Goal: Complete application form: Complete application form

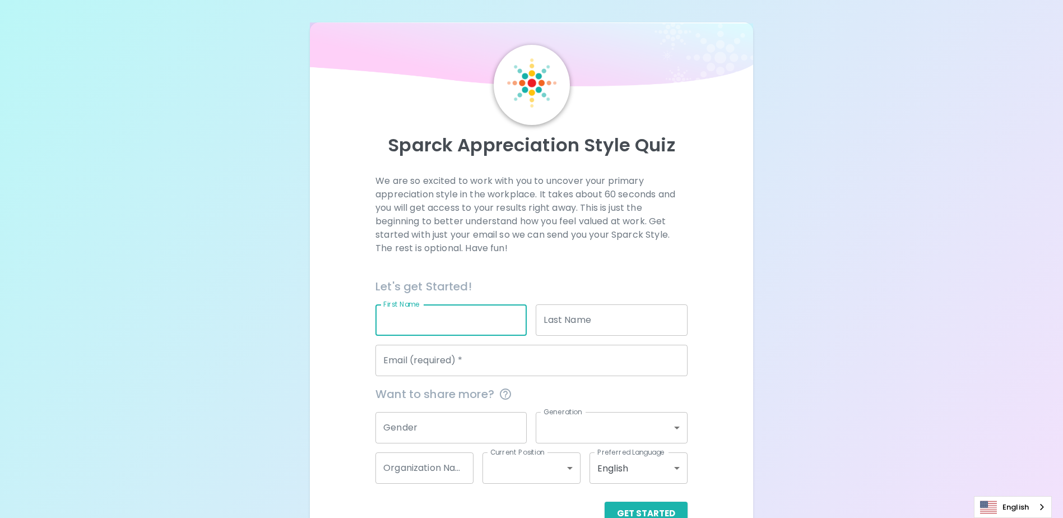
click at [458, 316] on input "First Name" at bounding box center [450, 319] width 151 height 31
type input "[PERSON_NAME]"
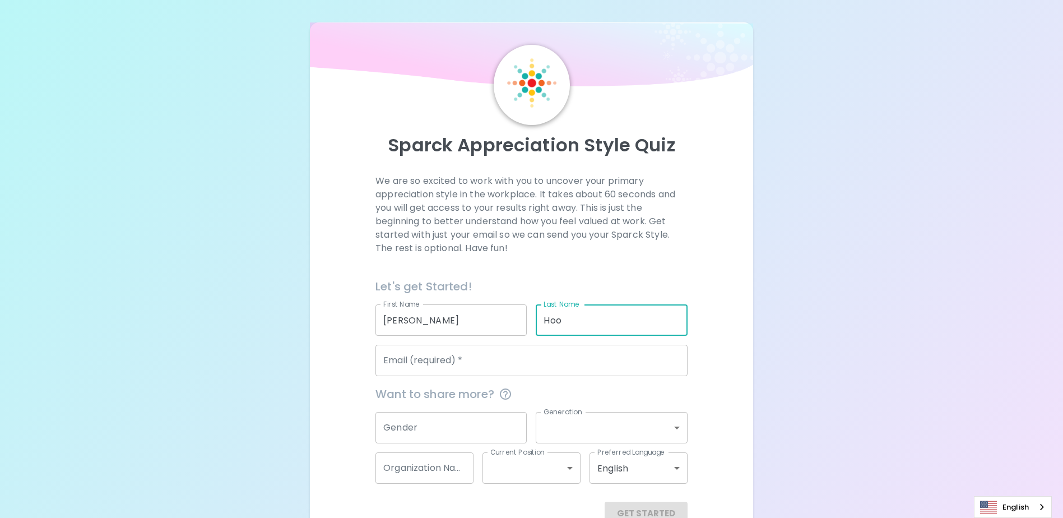
type input "Hoo"
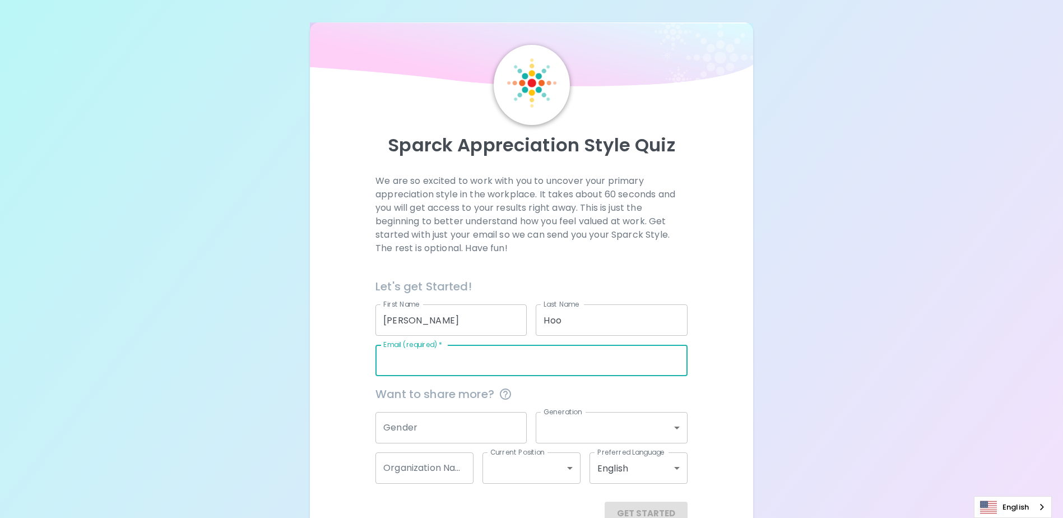
click at [452, 366] on input "Email (required)   *" at bounding box center [531, 360] width 312 height 31
type input "[EMAIL_ADDRESS][DOMAIN_NAME]"
click at [429, 434] on input "Gender" at bounding box center [450, 427] width 151 height 31
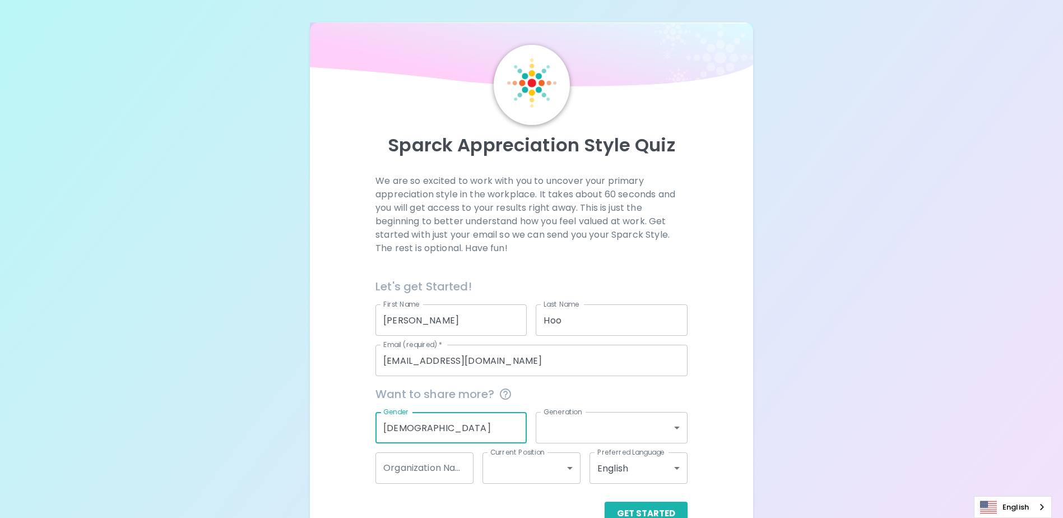
type input "[DEMOGRAPHIC_DATA]"
click at [572, 423] on body "Sparck Appreciation Style Quiz We are so excited to work with you to uncover yo…" at bounding box center [531, 273] width 1063 height 547
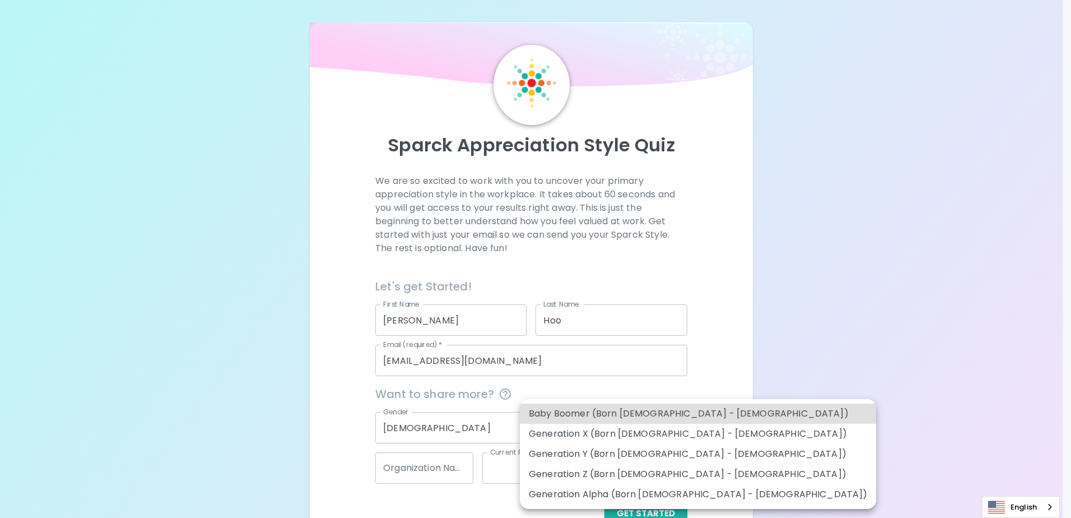
click at [578, 431] on li "Generation X (Born [DEMOGRAPHIC_DATA] - [DEMOGRAPHIC_DATA])" at bounding box center [698, 434] width 356 height 20
type input "generation_x"
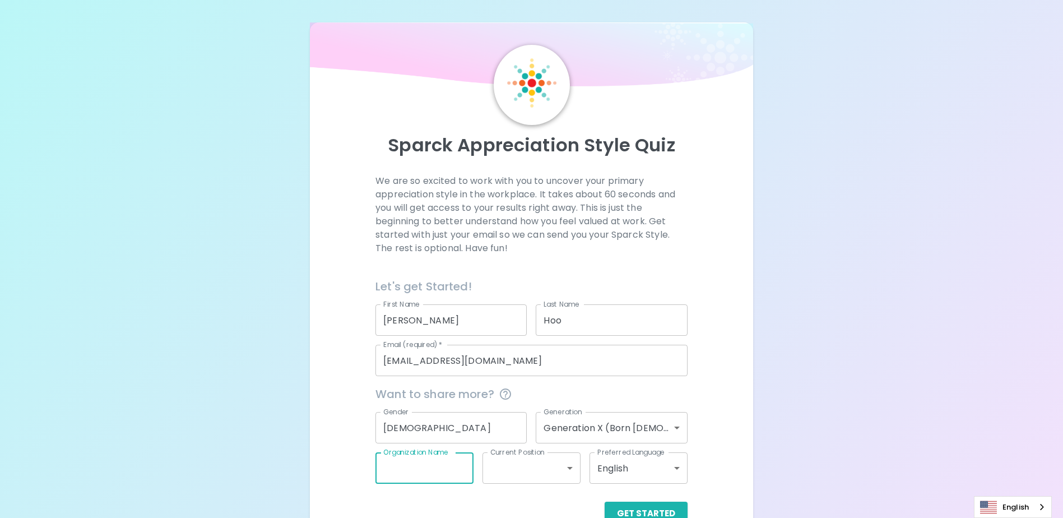
click at [425, 467] on input "Organization Name" at bounding box center [424, 467] width 98 height 31
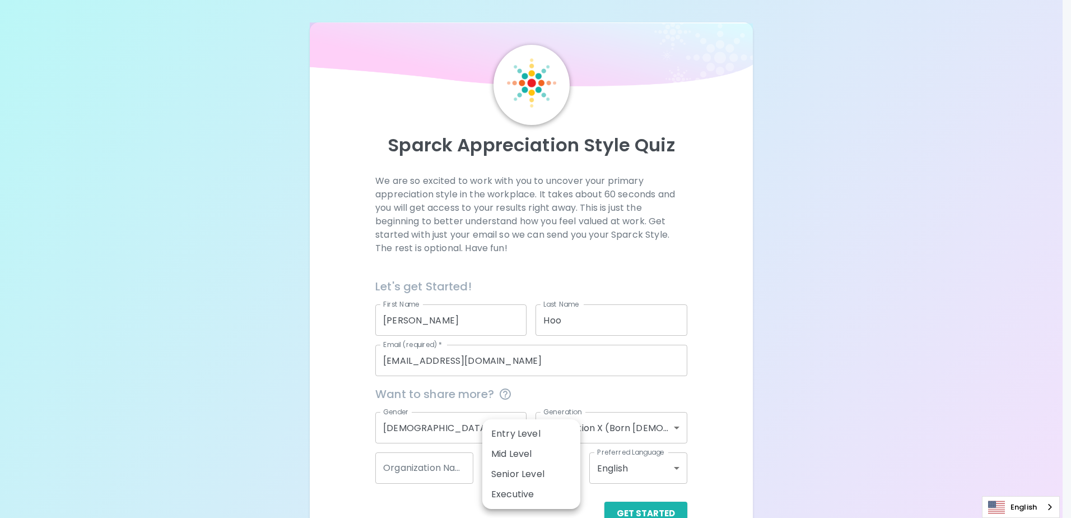
click at [568, 468] on body "Sparck Appreciation Style Quiz We are so excited to work with you to uncover yo…" at bounding box center [535, 273] width 1071 height 547
click at [515, 492] on li "Executive" at bounding box center [531, 494] width 98 height 20
type input "executive"
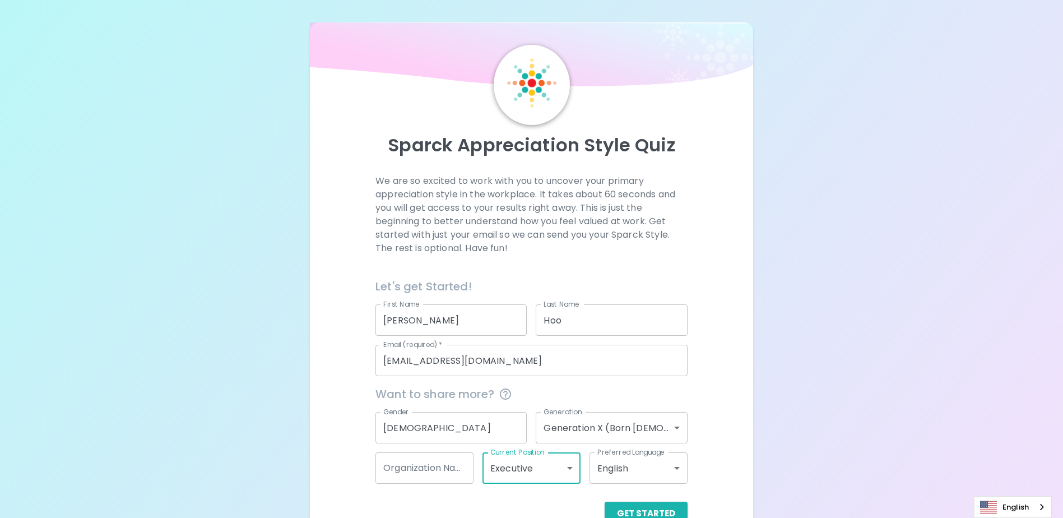
click at [447, 468] on input "Organization Name" at bounding box center [424, 467] width 98 height 31
type input "RMO"
click at [660, 506] on button "Get Started" at bounding box center [646, 513] width 83 height 24
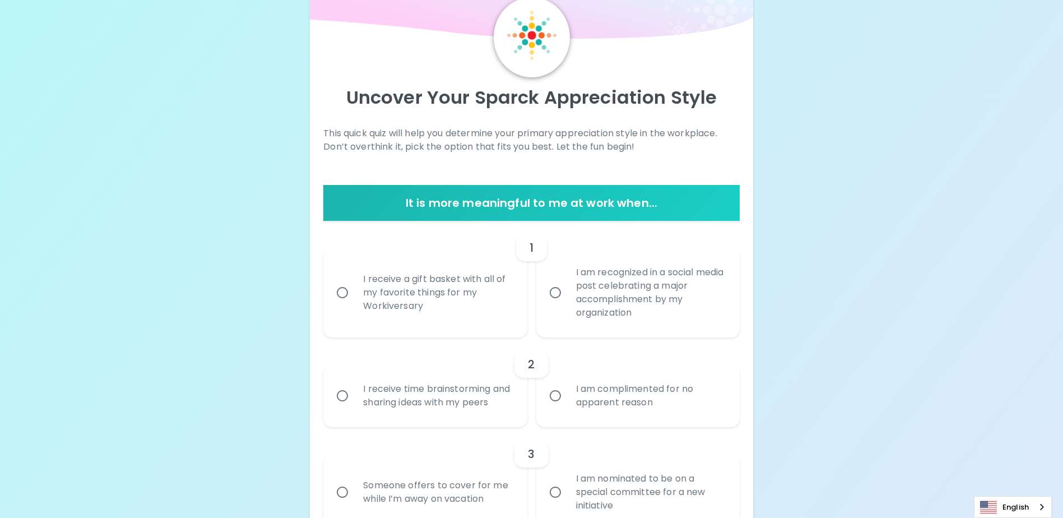
scroll to position [112, 0]
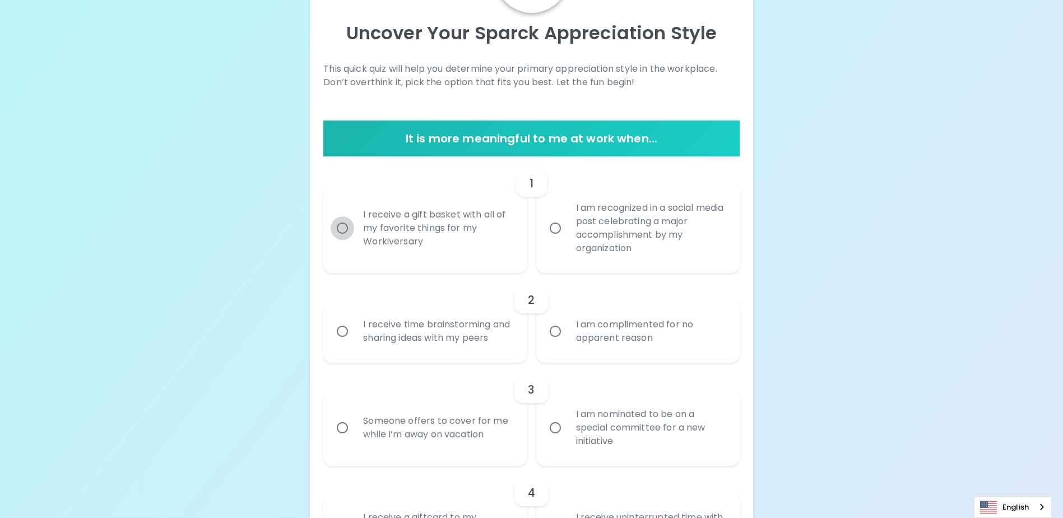
click at [351, 221] on input "I receive a gift basket with all of my favorite things for my Workiversary" at bounding box center [343, 228] width 24 height 24
radio input "true"
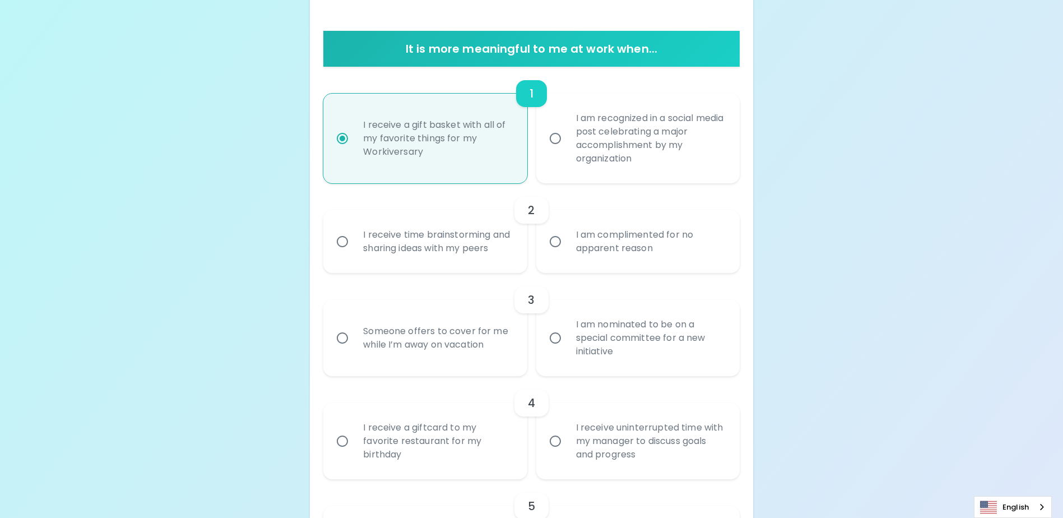
scroll to position [258, 0]
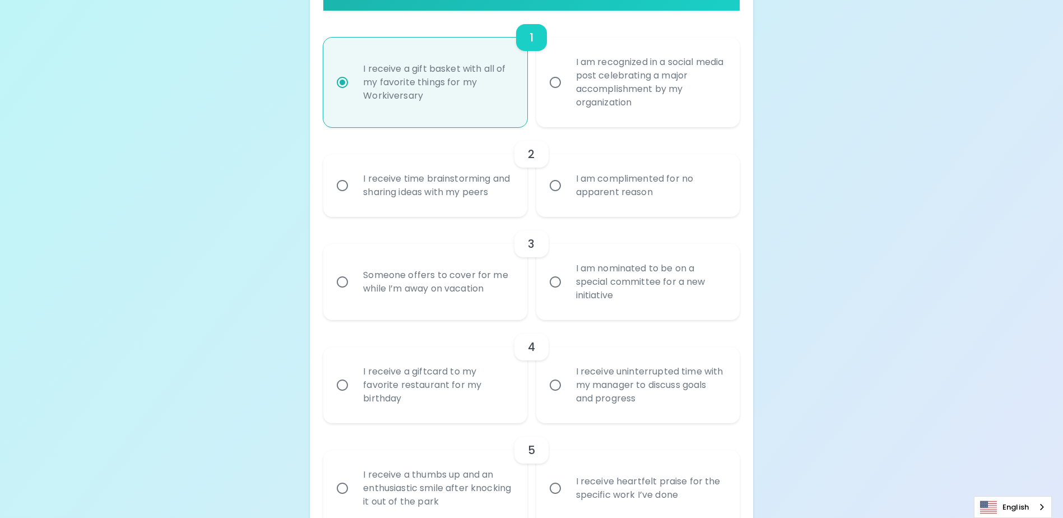
click at [404, 193] on div "I receive time brainstorming and sharing ideas with my peers" at bounding box center [437, 186] width 166 height 54
click at [354, 193] on input "I receive time brainstorming and sharing ideas with my peers" at bounding box center [343, 186] width 24 height 24
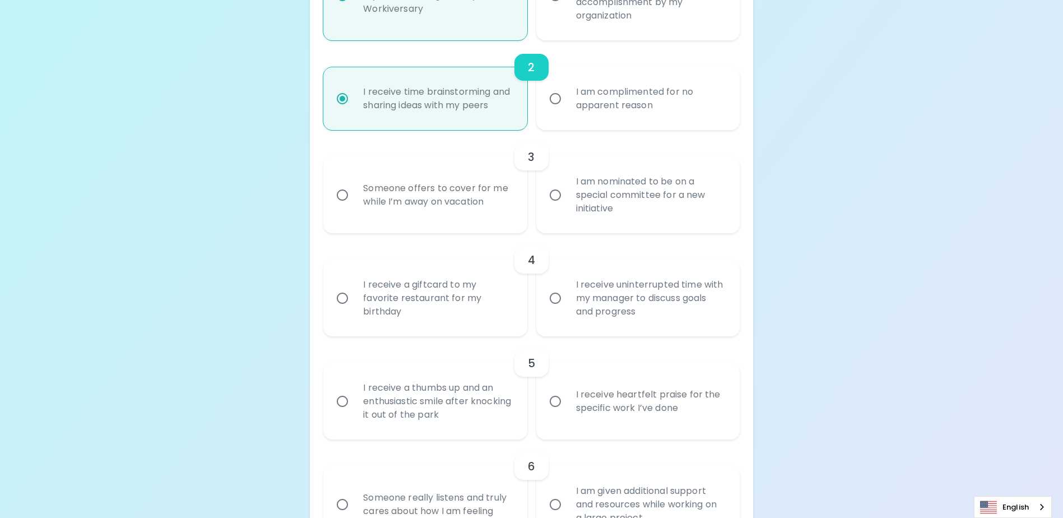
scroll to position [347, 0]
radio input "true"
click at [408, 207] on div "Someone offers to cover for me while I’m away on vacation" at bounding box center [437, 192] width 166 height 54
click at [354, 204] on input "Someone offers to cover for me while I’m away on vacation" at bounding box center [343, 192] width 24 height 24
radio input "false"
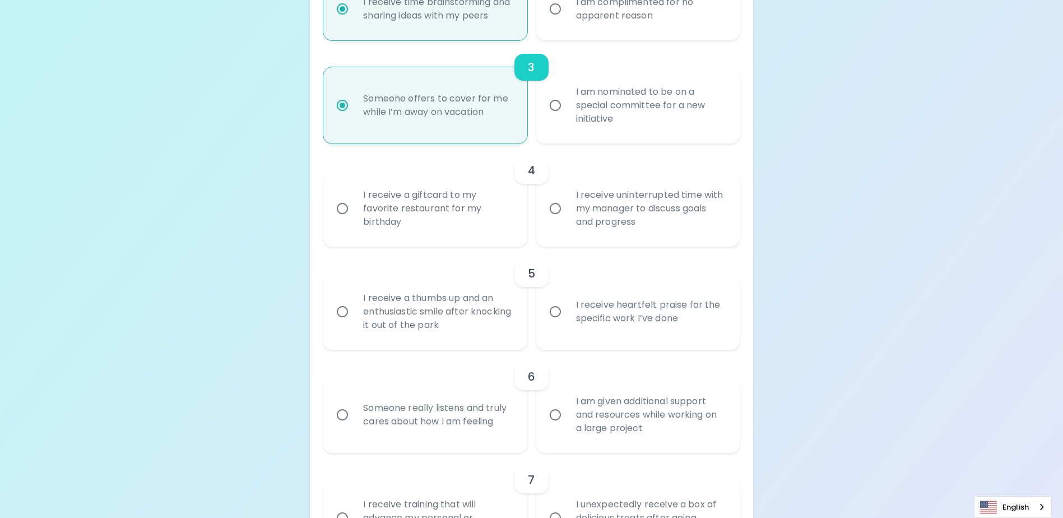
scroll to position [437, 0]
radio input "true"
click at [592, 216] on div "I receive uninterrupted time with my manager to discuss goals and progress" at bounding box center [650, 205] width 166 height 67
click at [567, 216] on input "I receive uninterrupted time with my manager to discuss goals and progress" at bounding box center [555, 206] width 24 height 24
radio input "false"
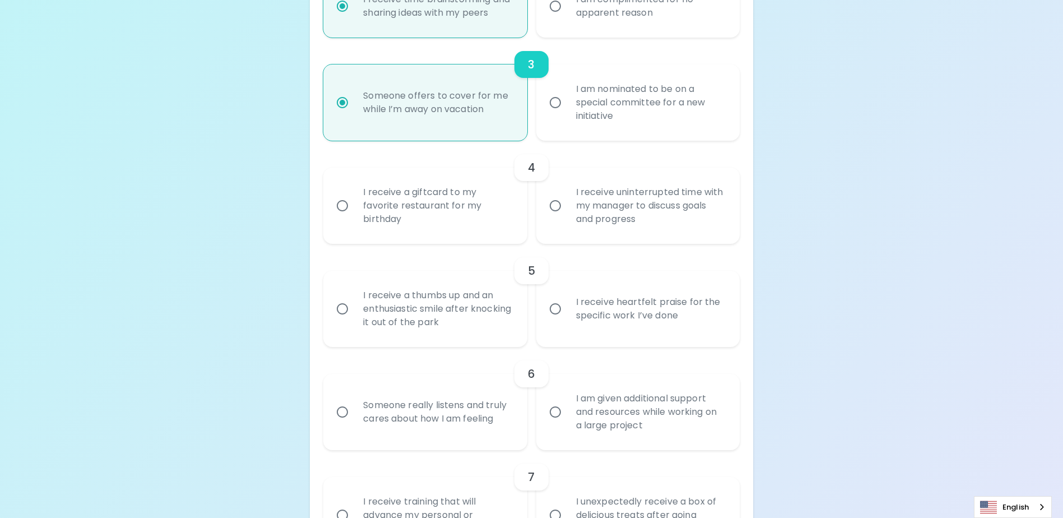
radio input "false"
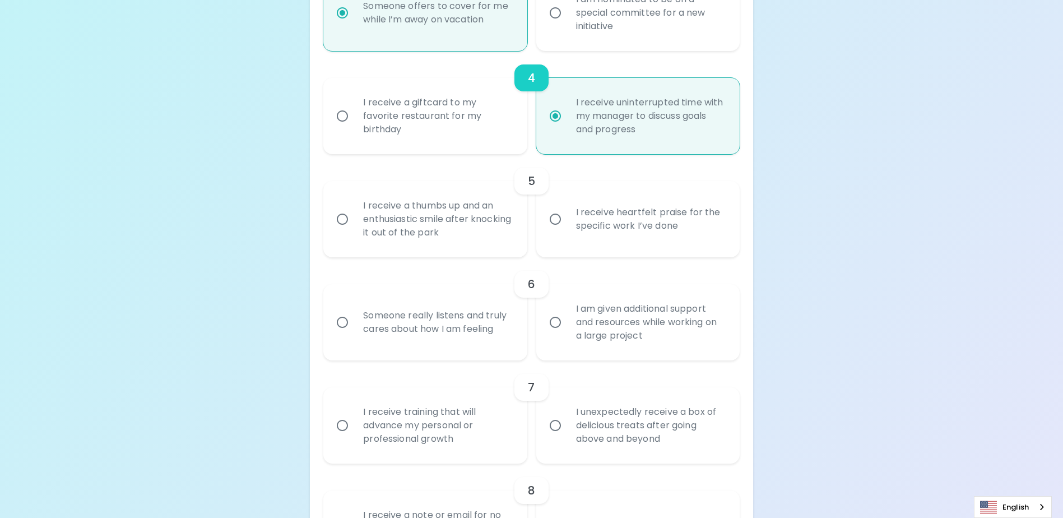
scroll to position [583, 0]
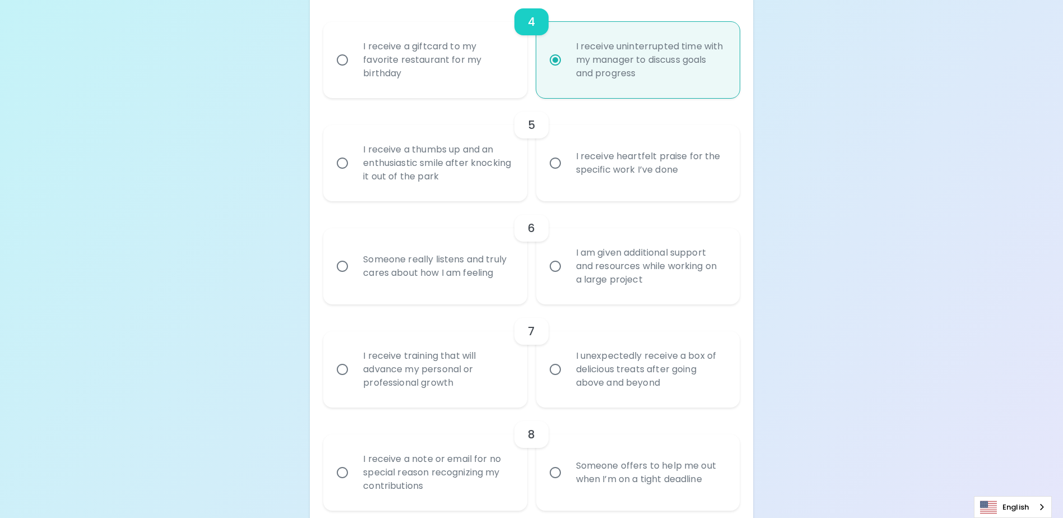
radio input "true"
click at [664, 172] on div "I receive heartfelt praise for the specific work I’ve done" at bounding box center [650, 163] width 166 height 54
click at [567, 172] on input "I receive heartfelt praise for the specific work I’ve done" at bounding box center [555, 163] width 24 height 24
radio input "false"
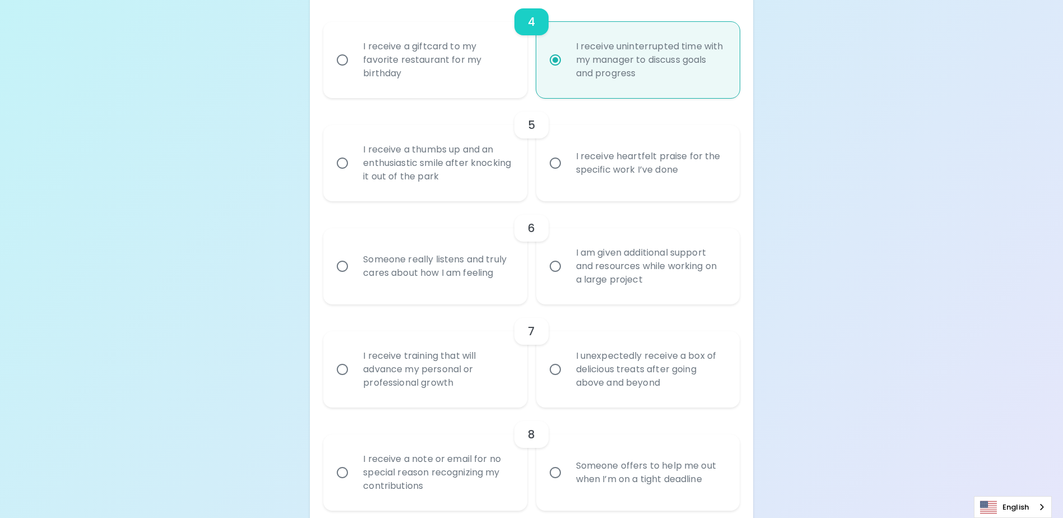
radio input "false"
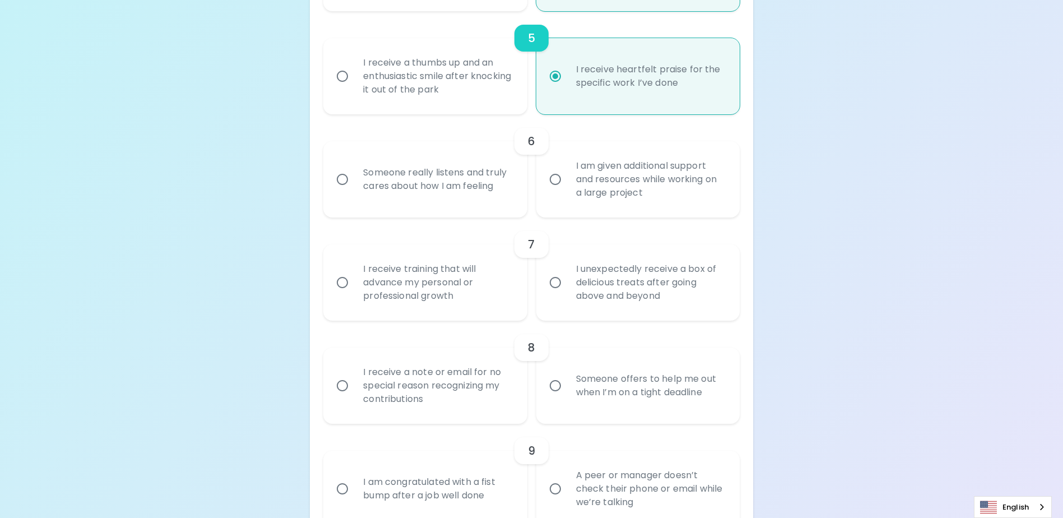
scroll to position [672, 0]
radio input "true"
click at [397, 183] on div "Someone really listens and truly cares about how I am feeling" at bounding box center [437, 177] width 166 height 54
click at [354, 183] on input "Someone really listens and truly cares about how I am feeling" at bounding box center [343, 177] width 24 height 24
radio input "false"
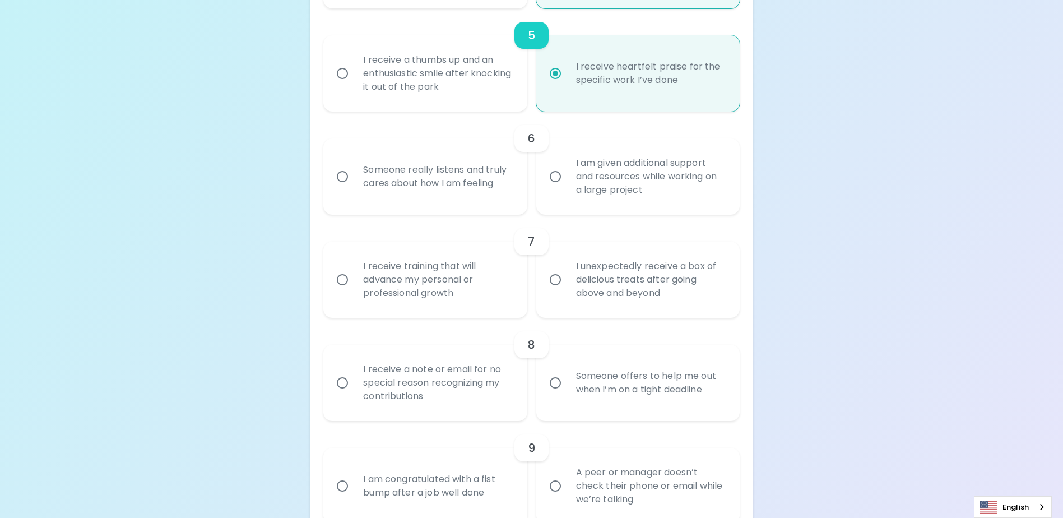
radio input "false"
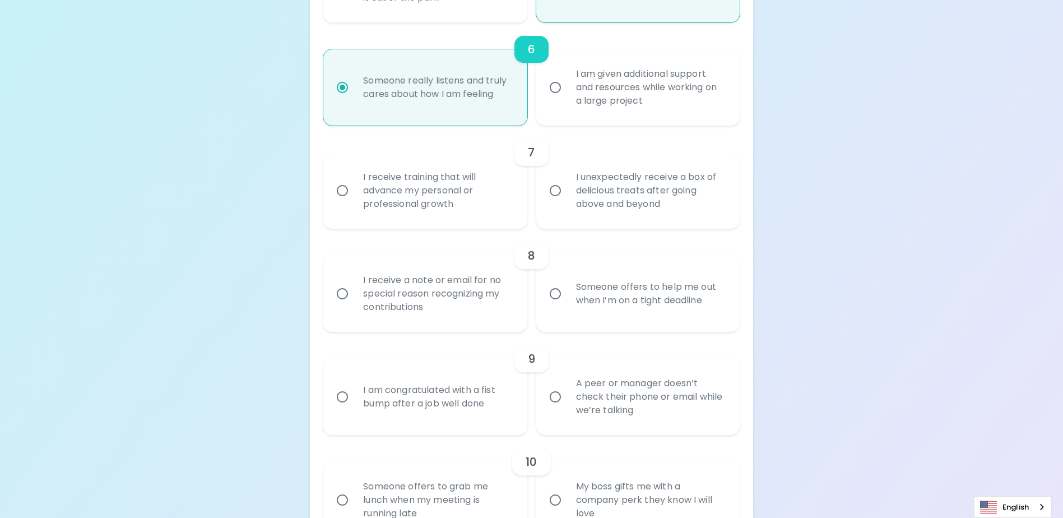
scroll to position [762, 0]
radio input "true"
click at [423, 198] on div "I receive training that will advance my personal or professional growth" at bounding box center [437, 189] width 166 height 67
click at [354, 198] on input "I receive training that will advance my personal or professional growth" at bounding box center [343, 190] width 24 height 24
radio input "false"
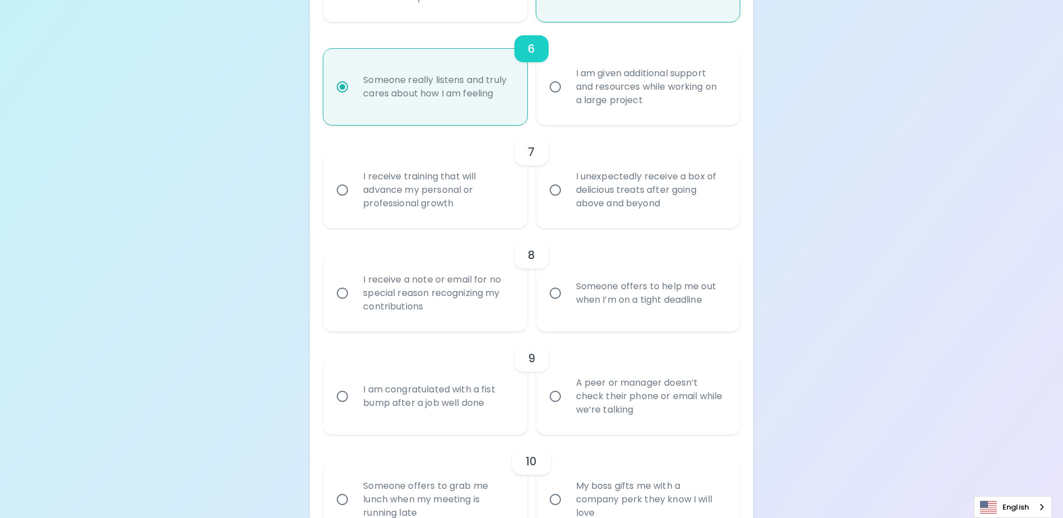
radio input "false"
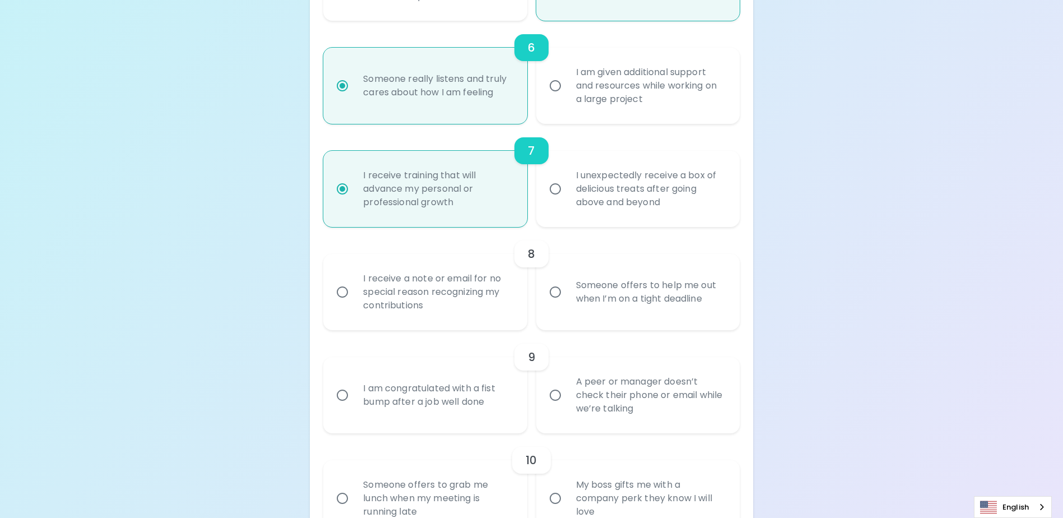
scroll to position [852, 0]
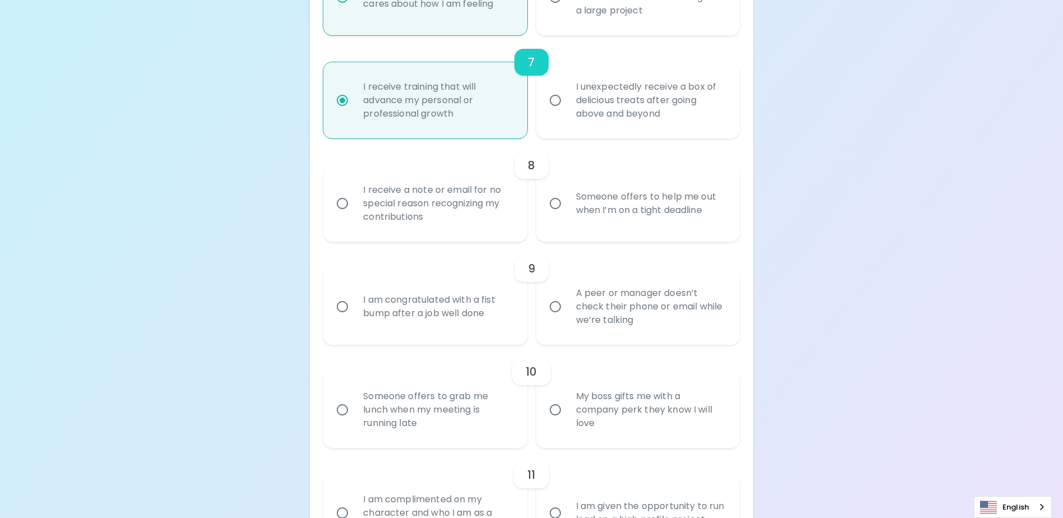
radio input "true"
click at [456, 222] on div "I receive a note or email for no special reason recognizing my contributions" at bounding box center [437, 203] width 166 height 67
click at [354, 215] on input "I receive a note or email for no special reason recognizing my contributions" at bounding box center [343, 204] width 24 height 24
radio input "false"
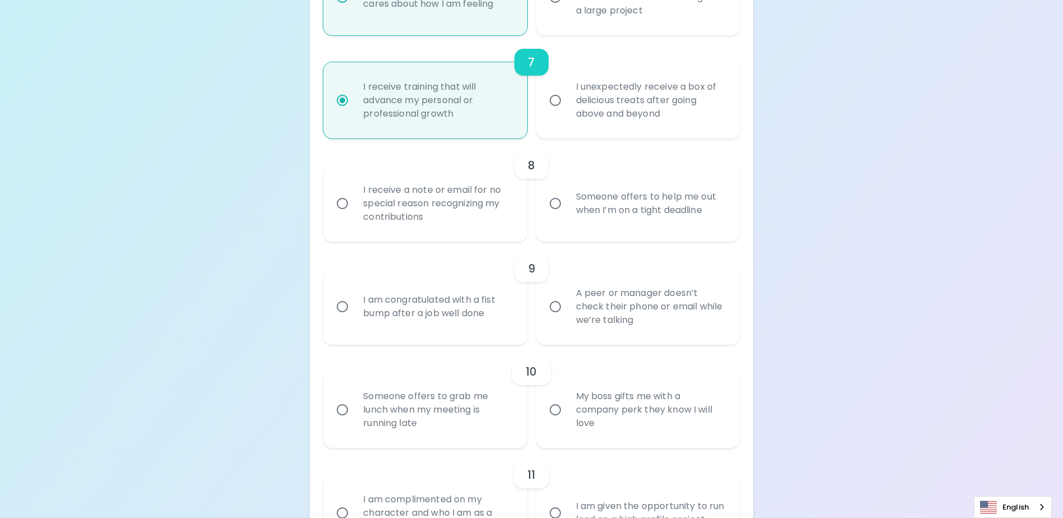
radio input "false"
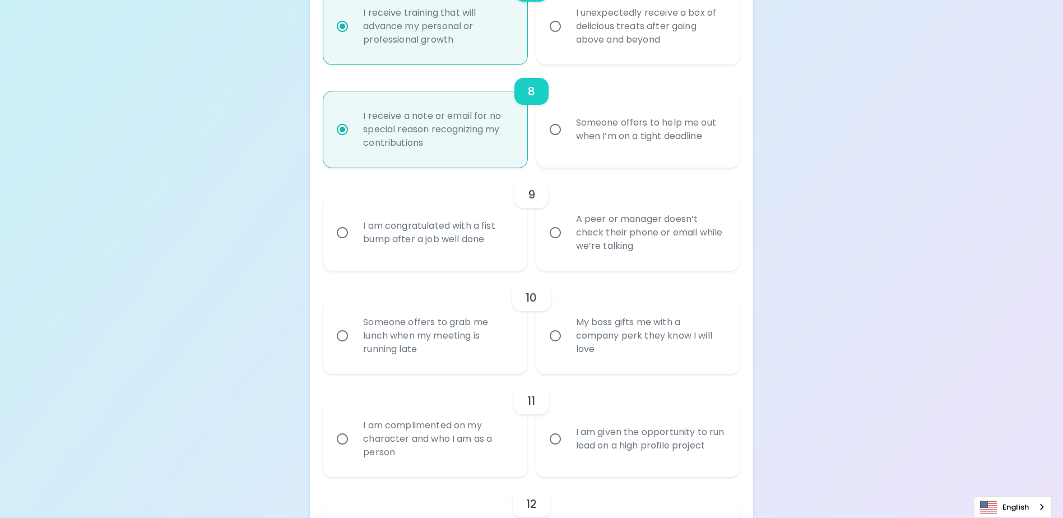
scroll to position [941, 0]
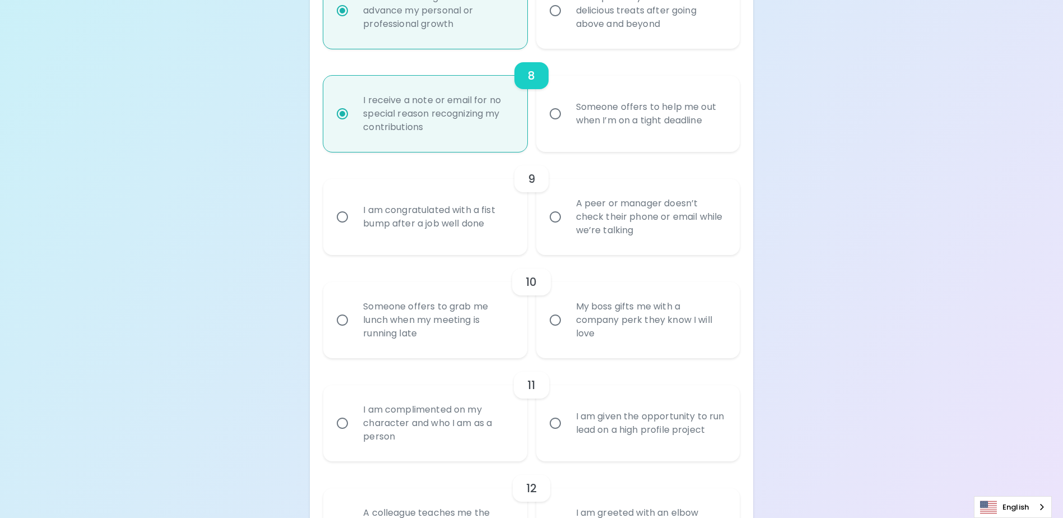
radio input "true"
click at [605, 89] on div "8" at bounding box center [531, 75] width 416 height 27
click at [605, 113] on div "Someone offers to help me out when I’m on a tight deadline" at bounding box center [650, 114] width 166 height 54
click at [567, 113] on input "Someone offers to help me out when I’m on a tight deadline" at bounding box center [555, 114] width 24 height 24
radio input "false"
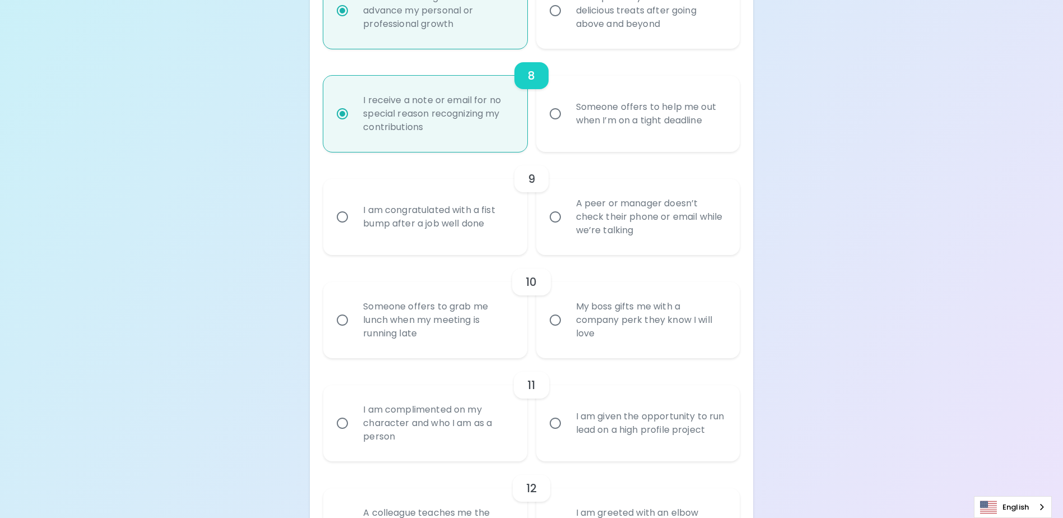
radio input "false"
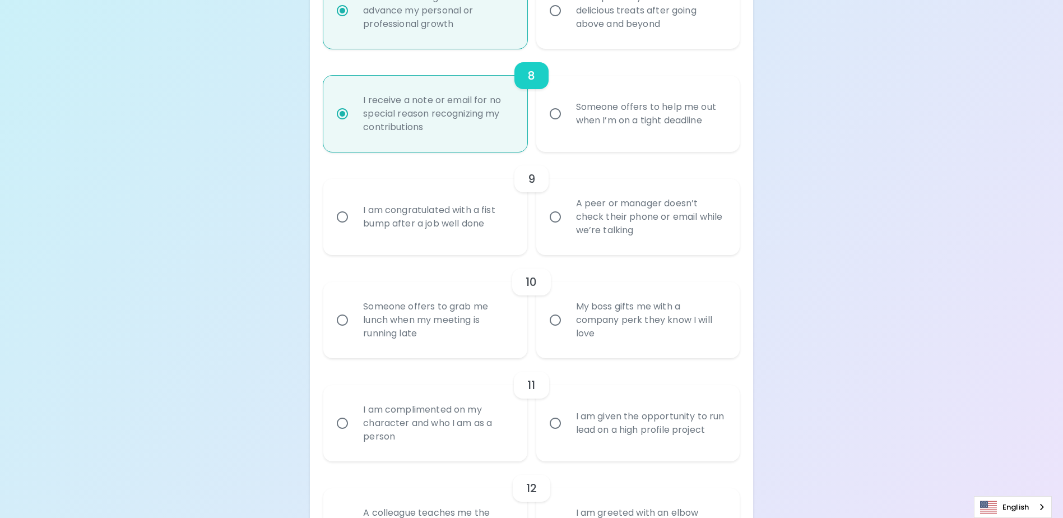
radio input "true"
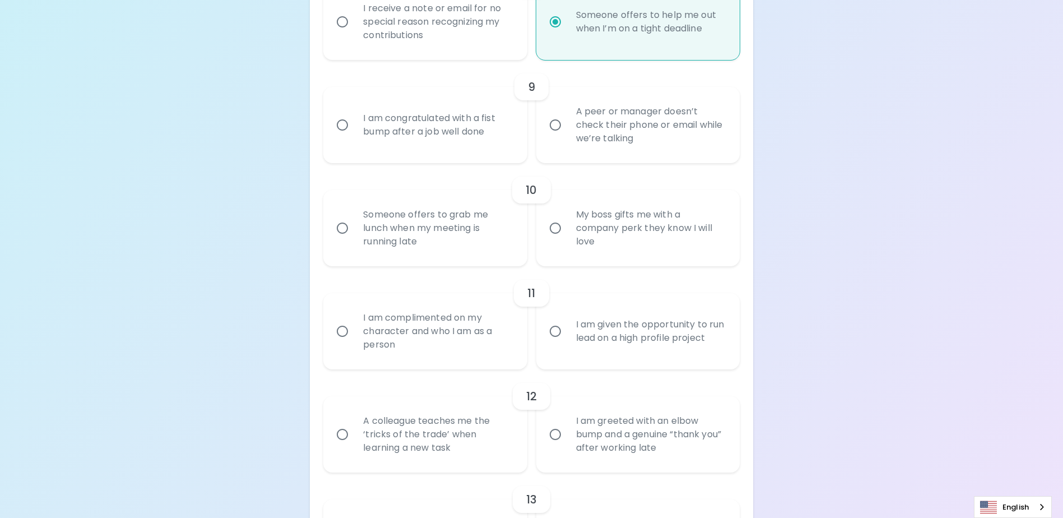
scroll to position [1053, 0]
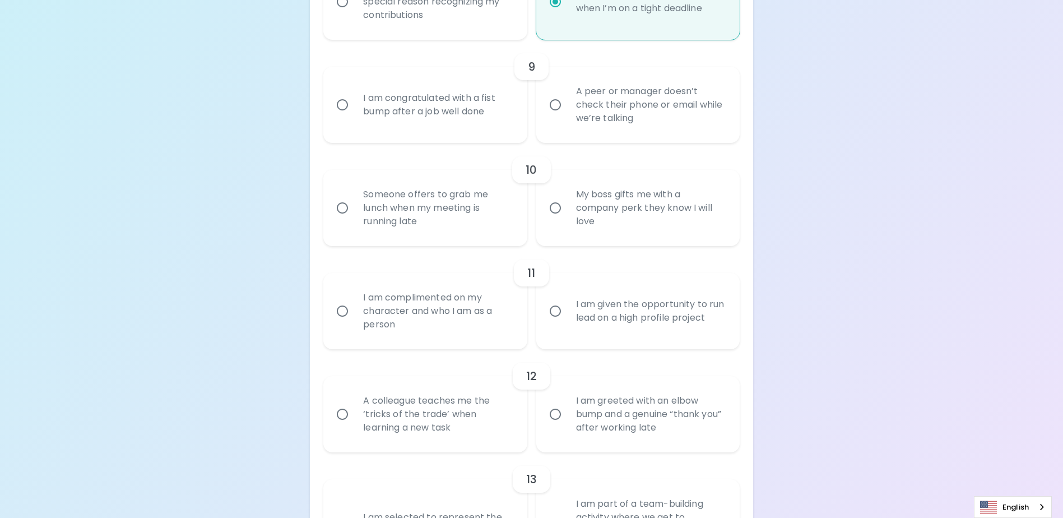
radio input "true"
click at [644, 122] on div "A peer or manager doesn’t check their phone or email while we’re talking" at bounding box center [650, 104] width 166 height 67
click at [567, 117] on input "A peer or manager doesn’t check their phone or email while we’re talking" at bounding box center [555, 105] width 24 height 24
radio input "false"
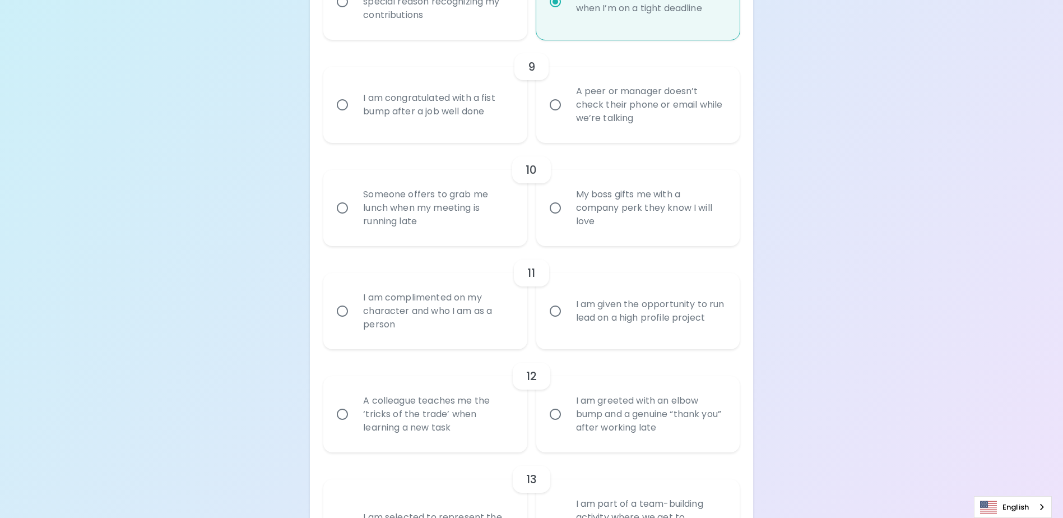
radio input "false"
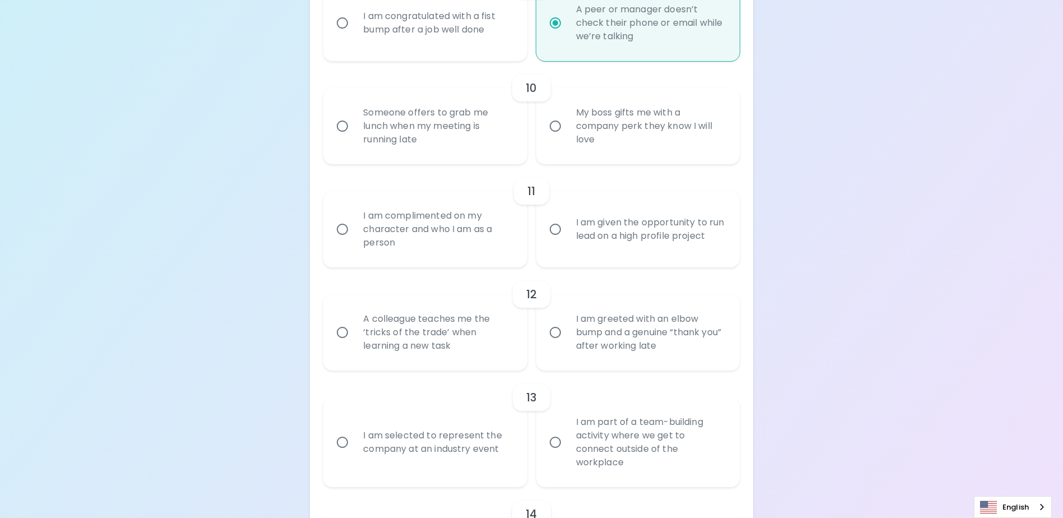
scroll to position [1143, 0]
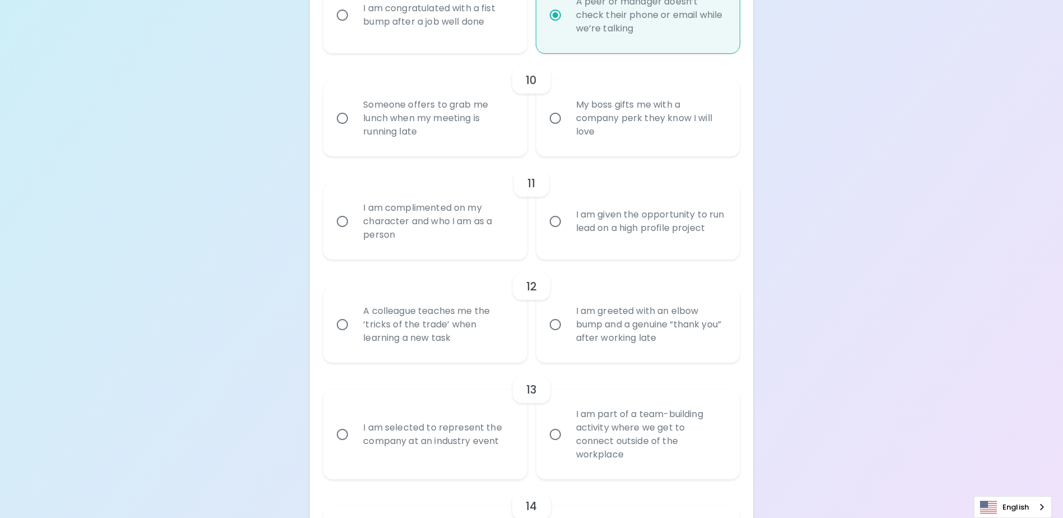
radio input "true"
click at [409, 130] on div "Someone offers to grab me lunch when my meeting is running late" at bounding box center [437, 118] width 166 height 67
click at [354, 130] on input "Someone offers to grab me lunch when my meeting is running late" at bounding box center [343, 118] width 24 height 24
radio input "false"
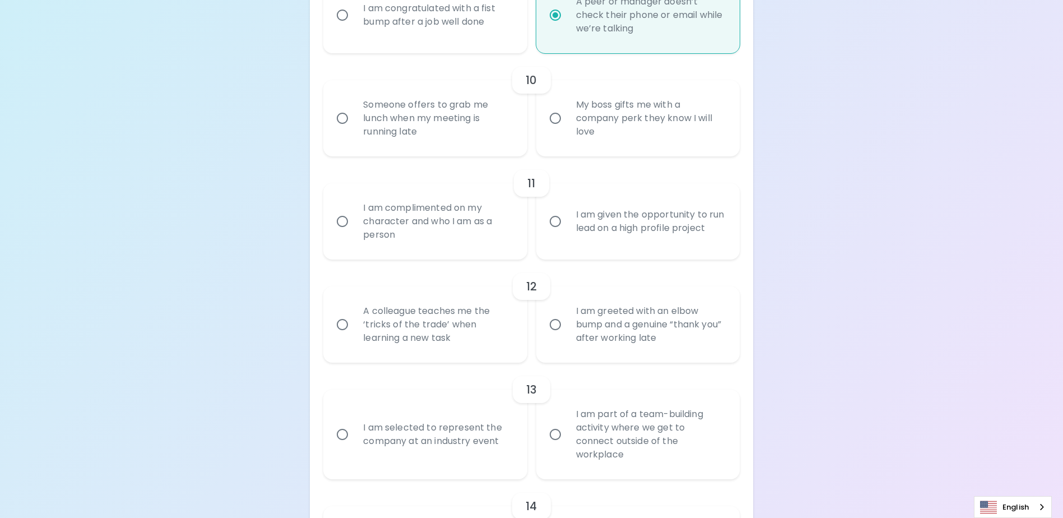
radio input "false"
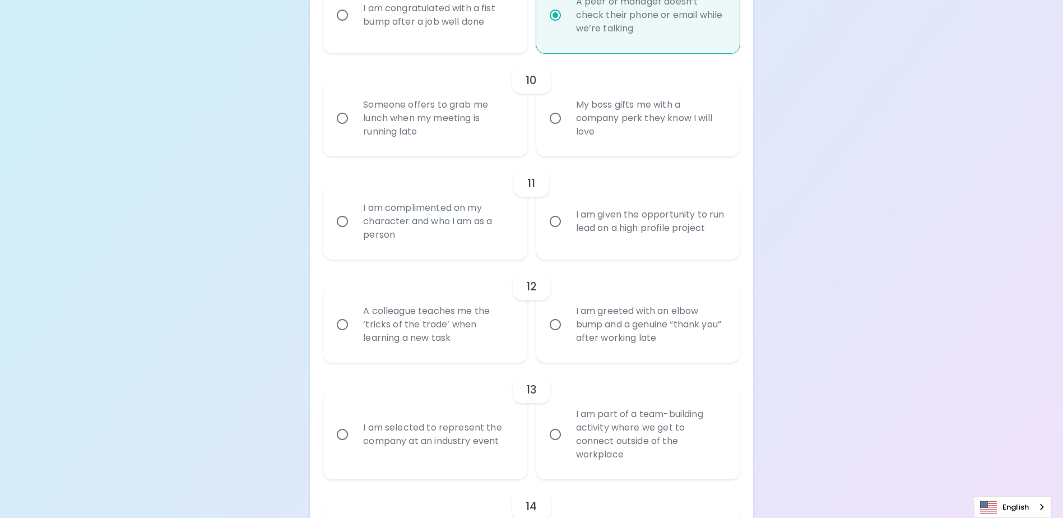
radio input "false"
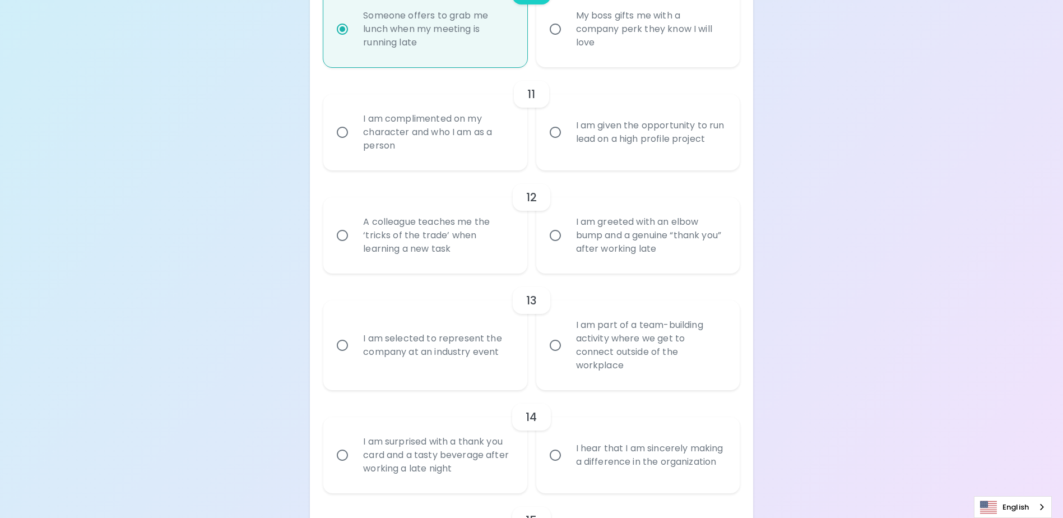
scroll to position [1233, 0]
radio input "true"
click at [662, 139] on div "I am given the opportunity to run lead on a high profile project" at bounding box center [650, 132] width 166 height 54
click at [567, 139] on input "I am given the opportunity to run lead on a high profile project" at bounding box center [555, 132] width 24 height 24
radio input "false"
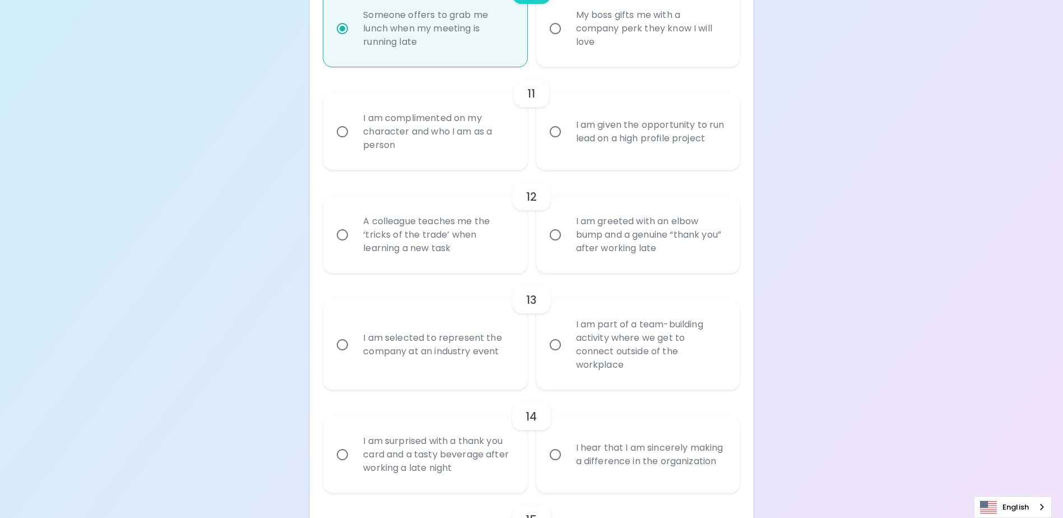
radio input "false"
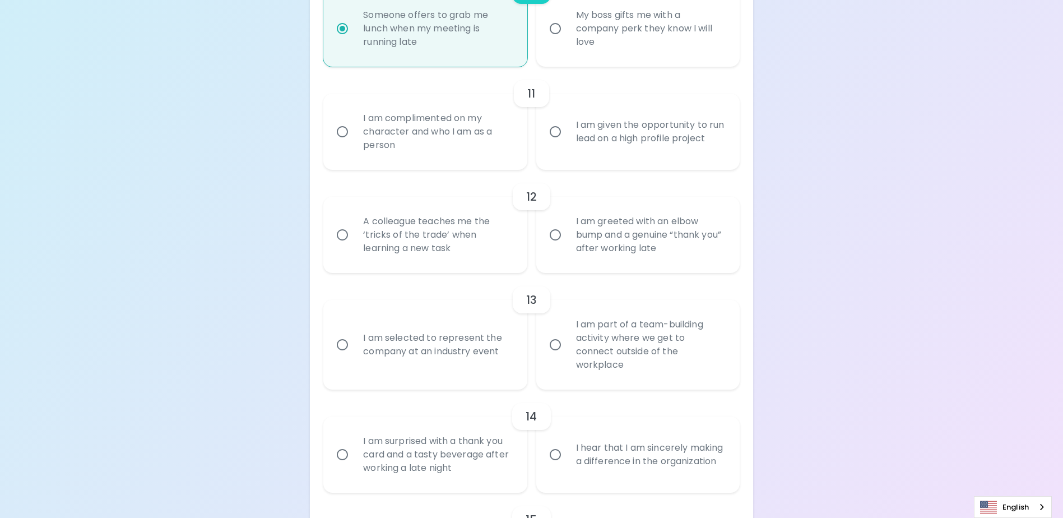
radio input "false"
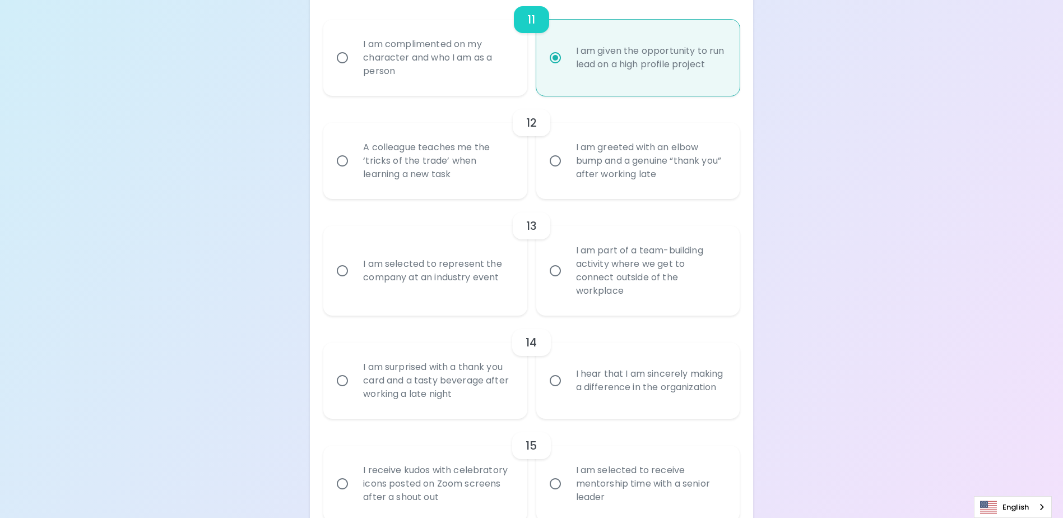
scroll to position [1322, 0]
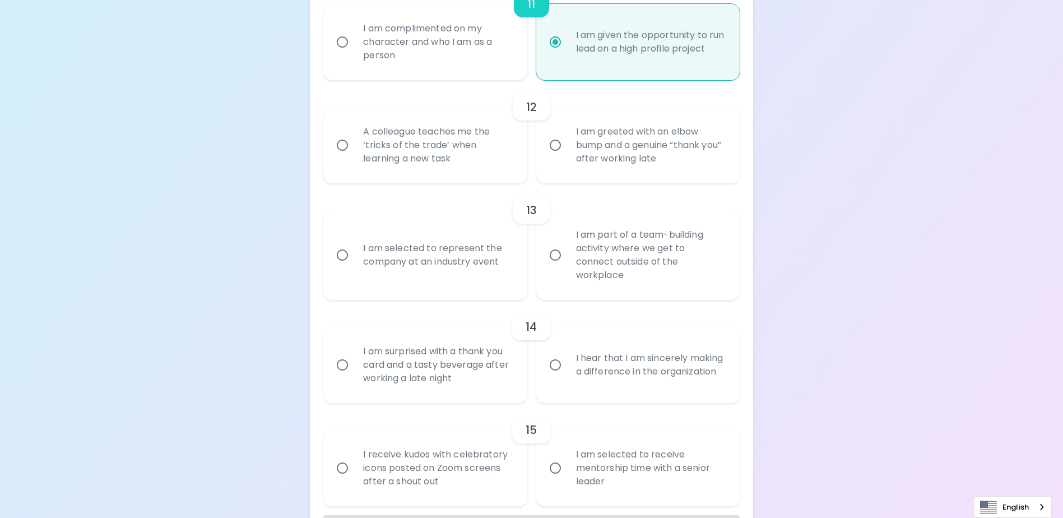
radio input "true"
click at [639, 150] on div "I am greeted with an elbow bump and a genuine “thank you” after working late" at bounding box center [650, 144] width 166 height 67
click at [567, 150] on input "I am greeted with an elbow bump and a genuine “thank you” after working late" at bounding box center [555, 145] width 24 height 24
radio input "false"
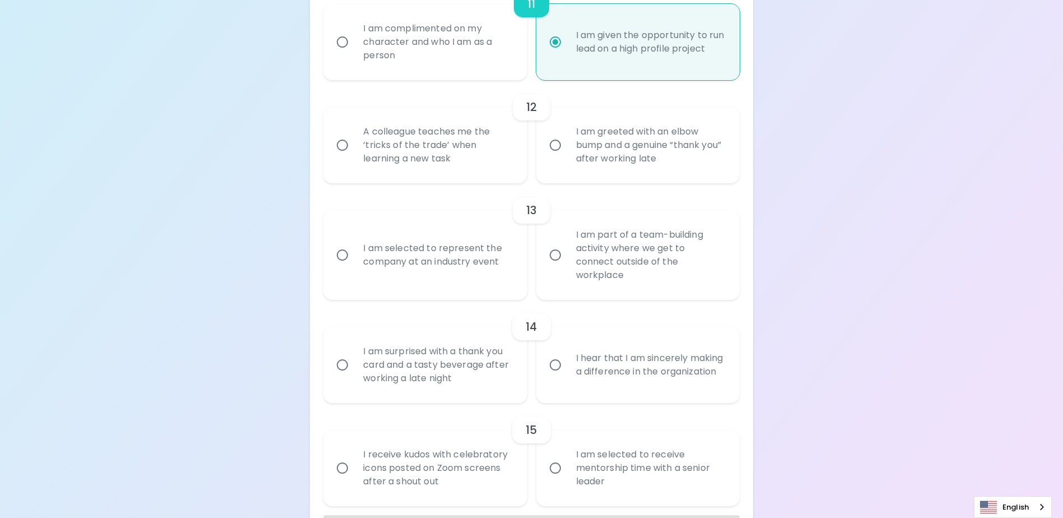
radio input "false"
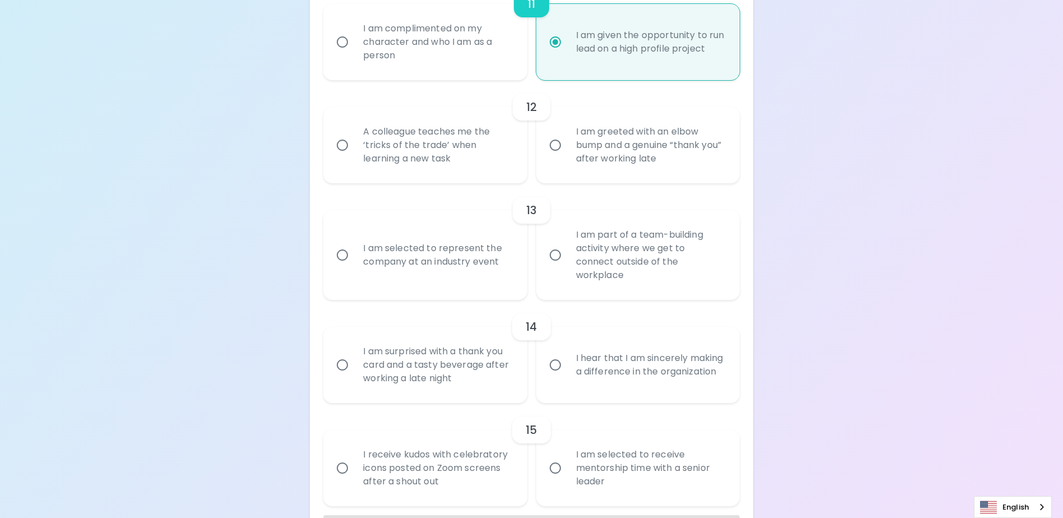
radio input "false"
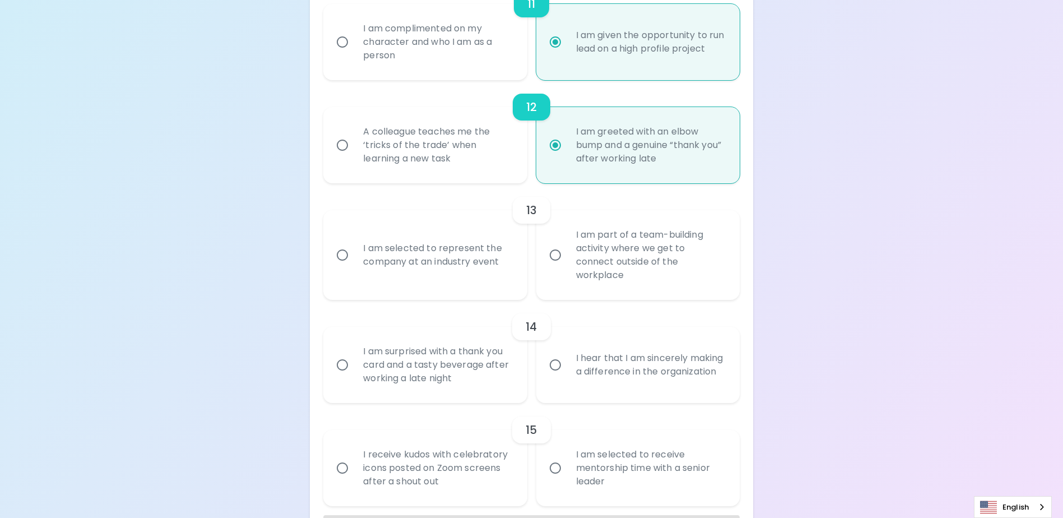
scroll to position [1365, 0]
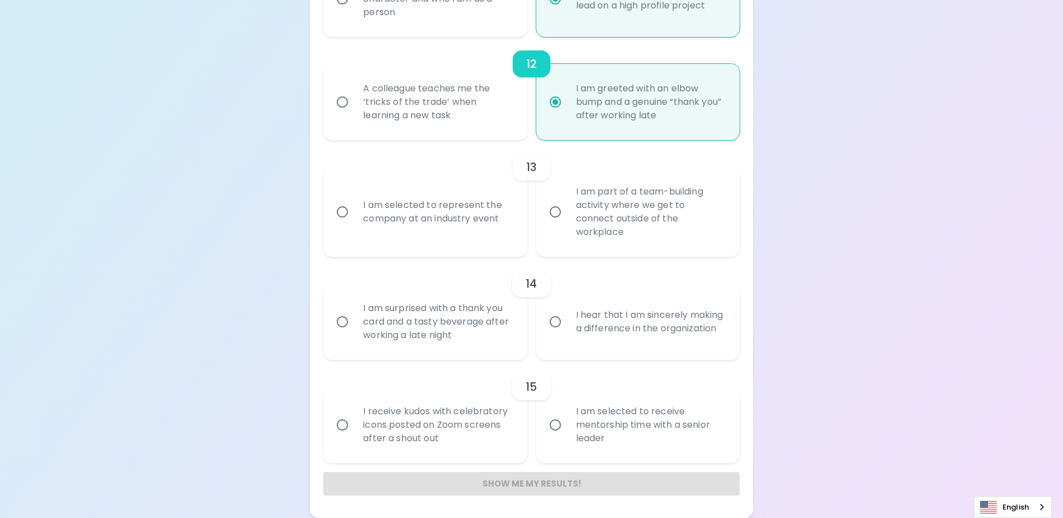
radio input "true"
click at [695, 226] on div "I am part of a team-building activity where we get to connect outside of the wo…" at bounding box center [650, 211] width 166 height 81
click at [567, 224] on input "I am part of a team-building activity where we get to connect outside of the wo…" at bounding box center [555, 212] width 24 height 24
radio input "false"
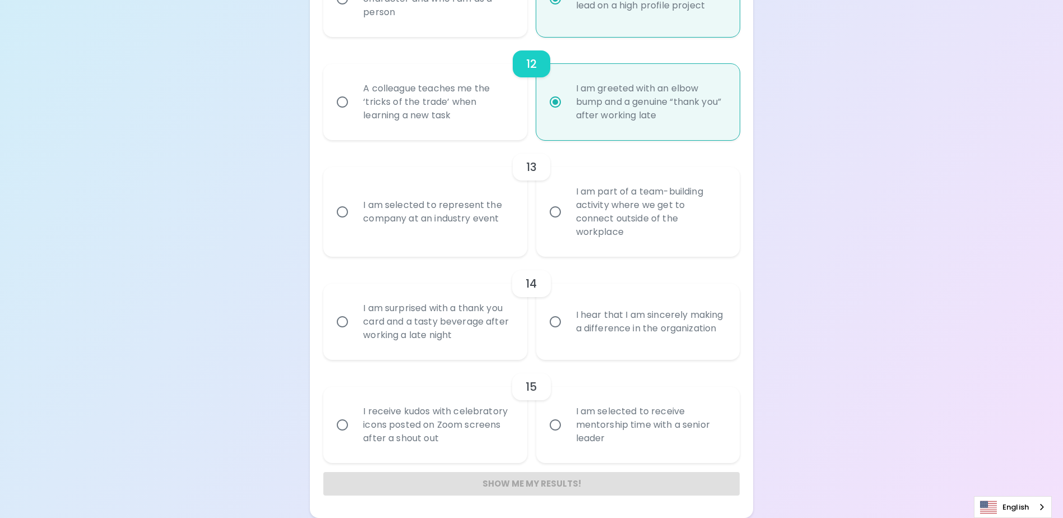
radio input "false"
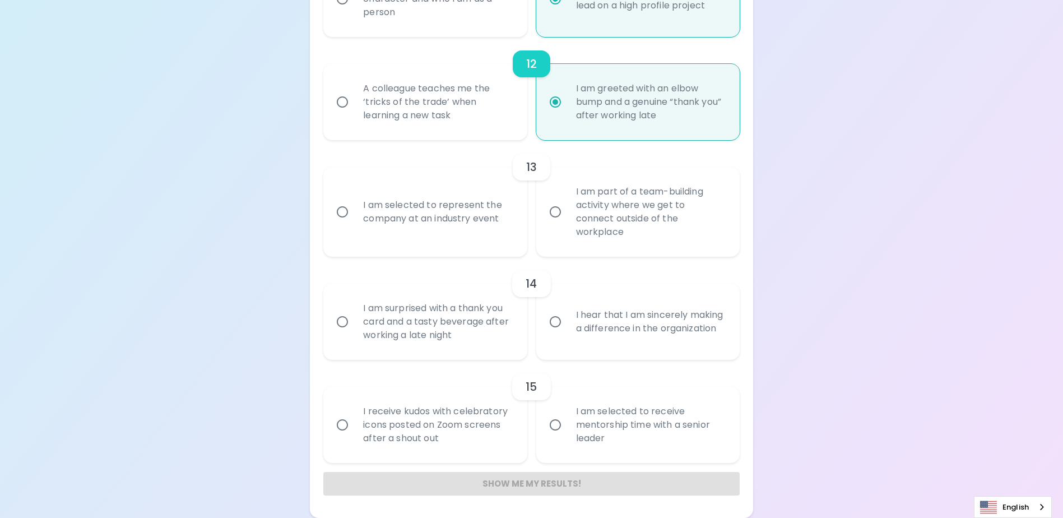
radio input "false"
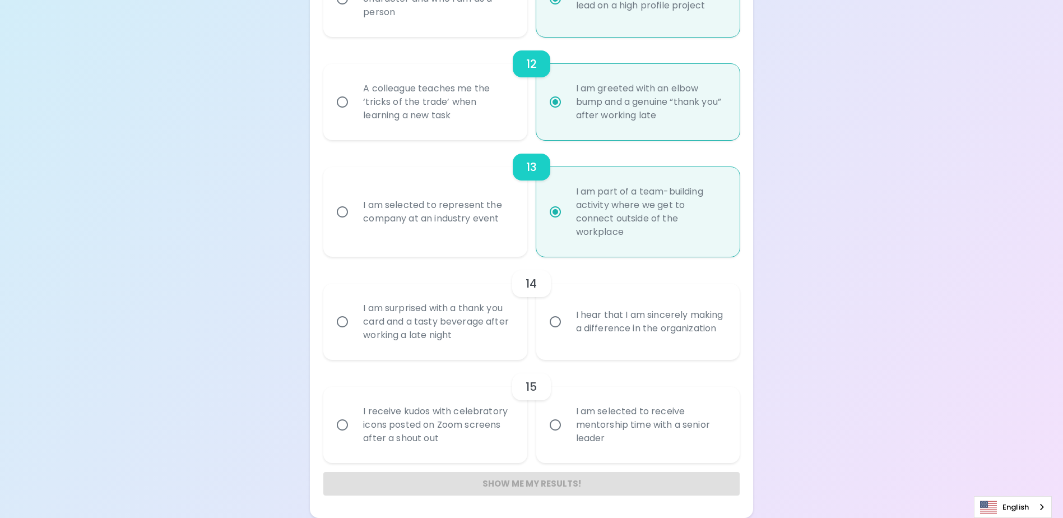
radio input "true"
click at [634, 319] on div "I hear that I am sincerely making a difference in the organization" at bounding box center [650, 322] width 166 height 54
click at [567, 319] on input "I hear that I am sincerely making a difference in the organization" at bounding box center [555, 322] width 24 height 24
radio input "false"
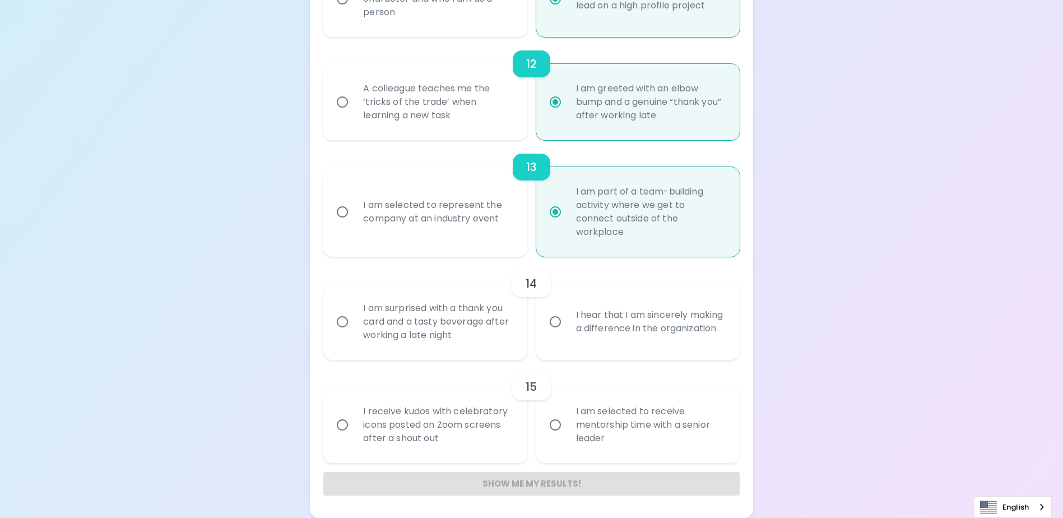
radio input "false"
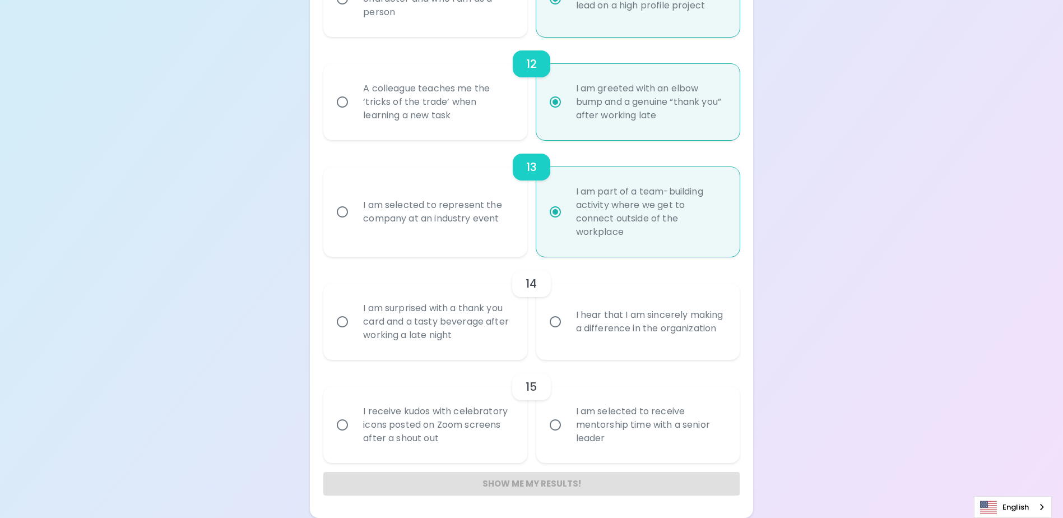
radio input "false"
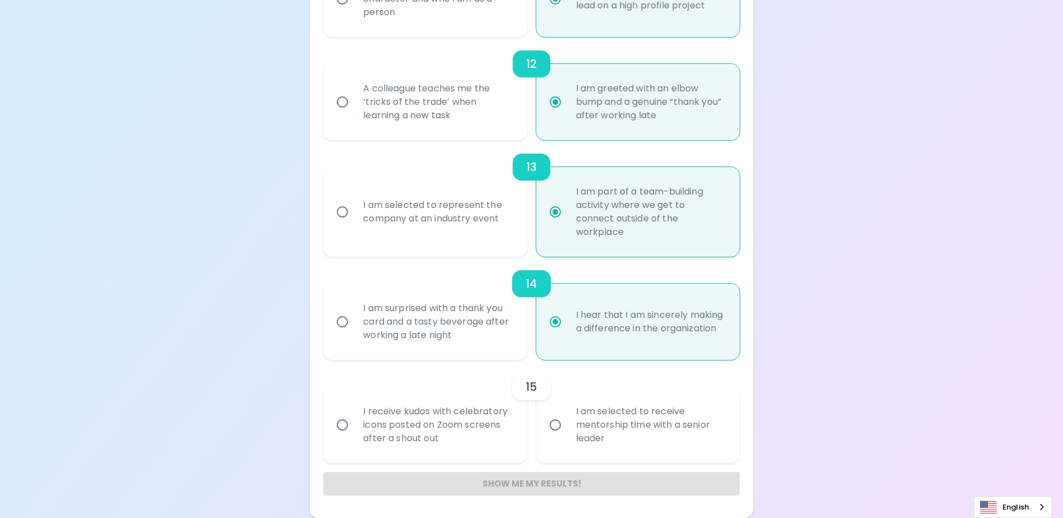
radio input "true"
click at [621, 435] on div "I am selected to receive mentorship time with a senior leader" at bounding box center [650, 424] width 166 height 67
click at [567, 435] on input "I am selected to receive mentorship time with a senior leader" at bounding box center [555, 425] width 24 height 24
radio input "false"
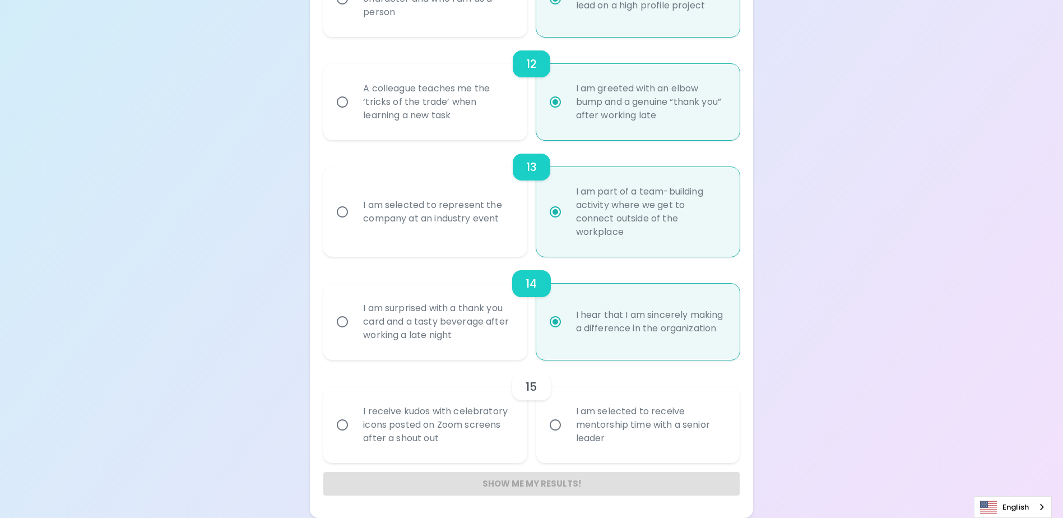
radio input "false"
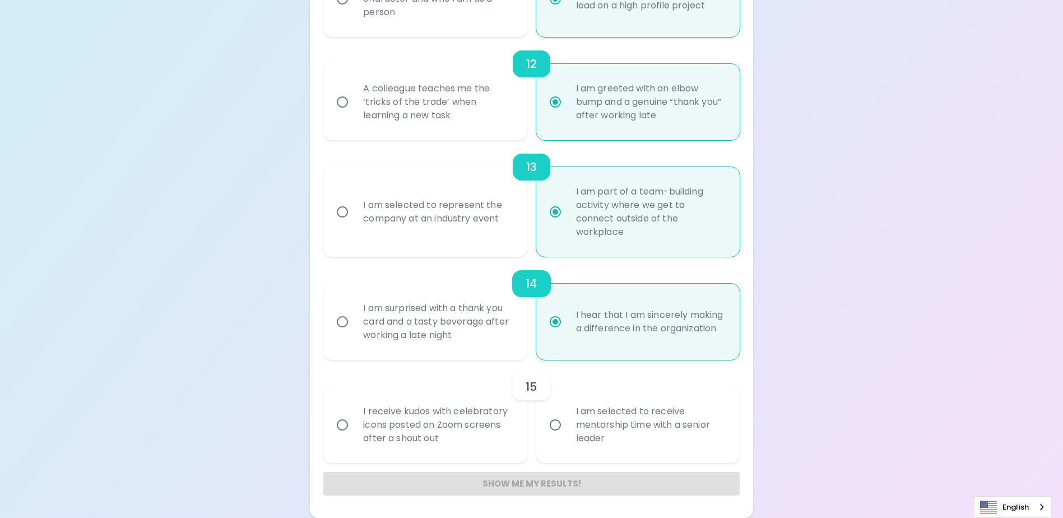
radio input "false"
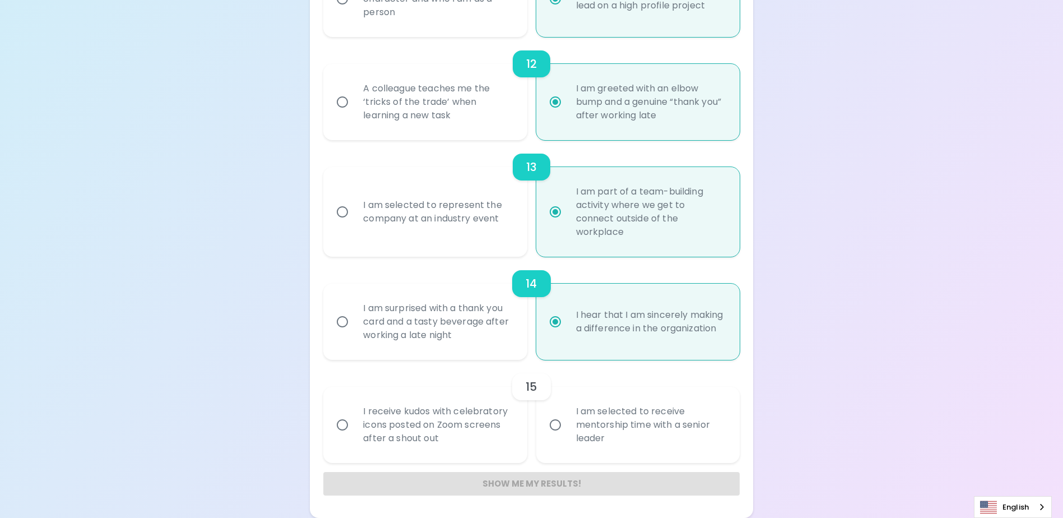
radio input "false"
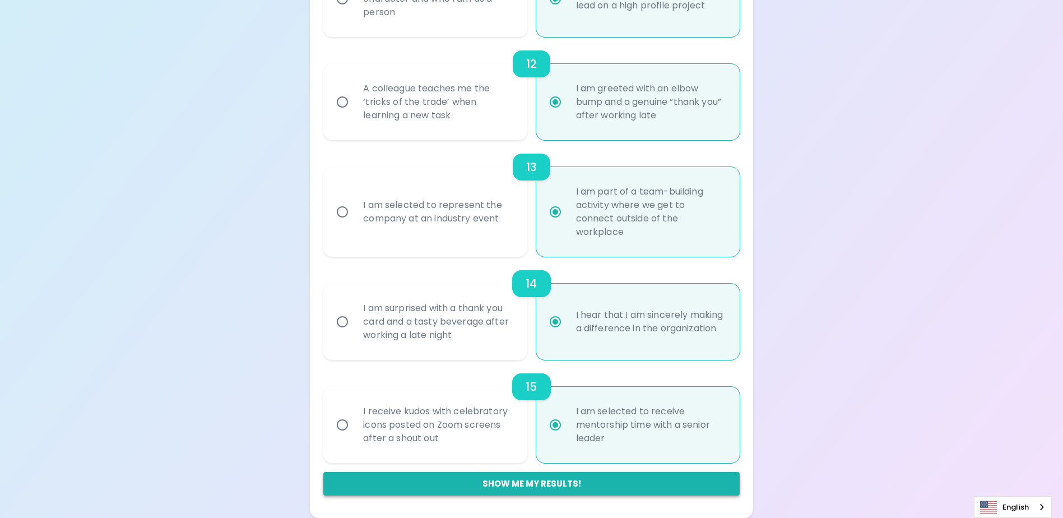
radio input "true"
click at [557, 475] on button "Show me my results!" at bounding box center [531, 484] width 416 height 24
radio input "false"
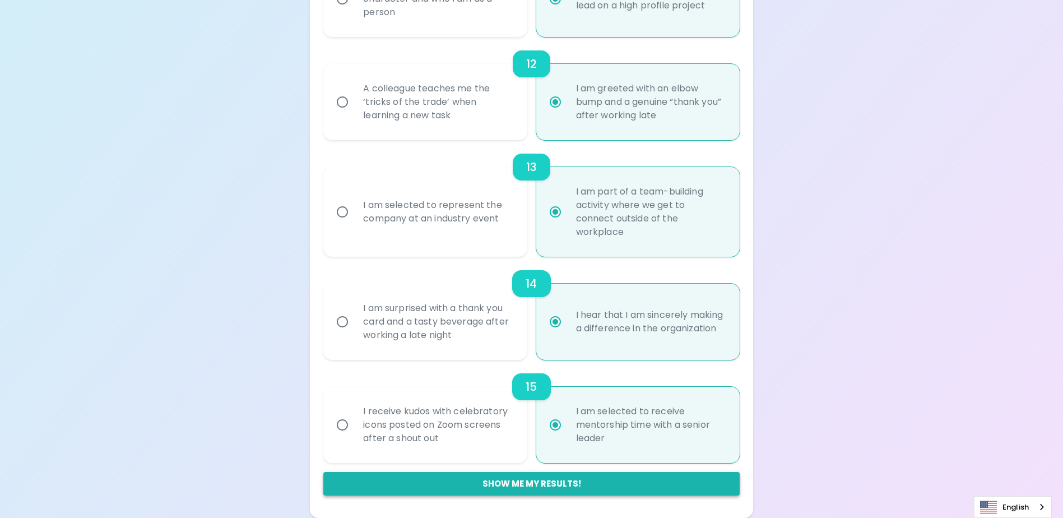
radio input "false"
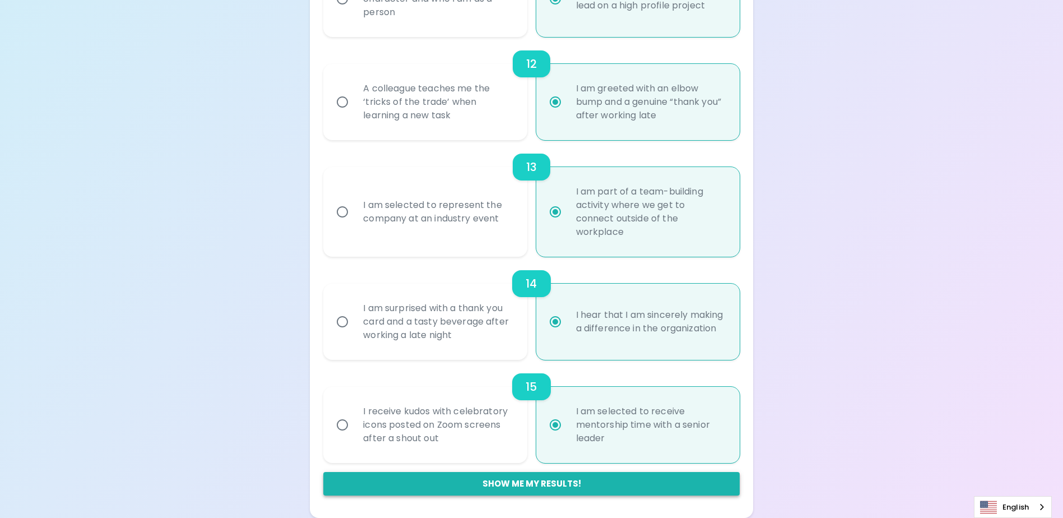
radio input "false"
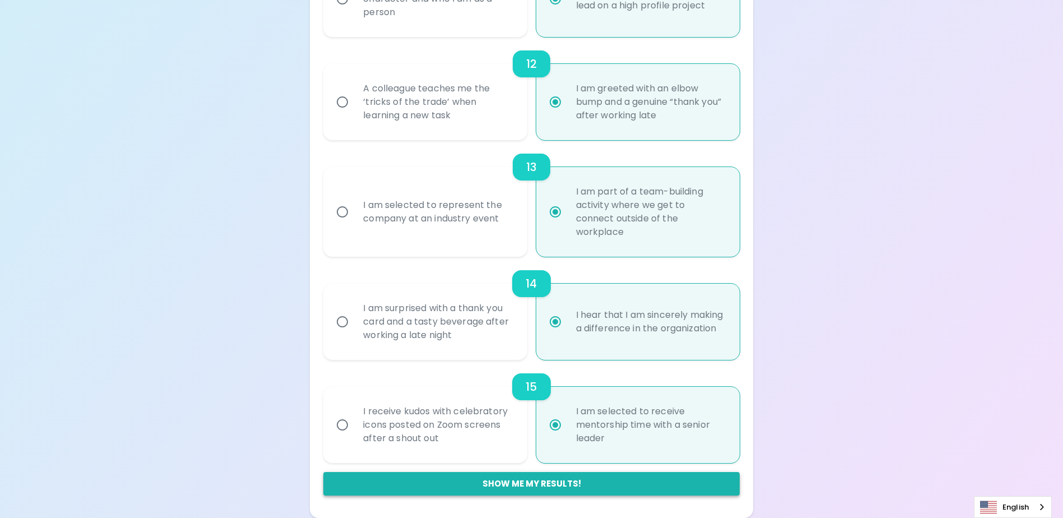
radio input "false"
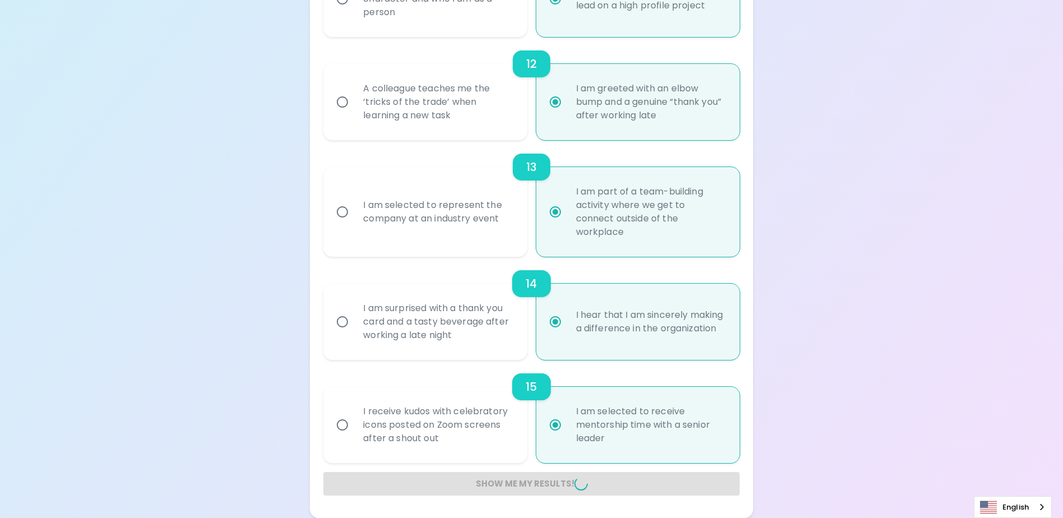
radio input "false"
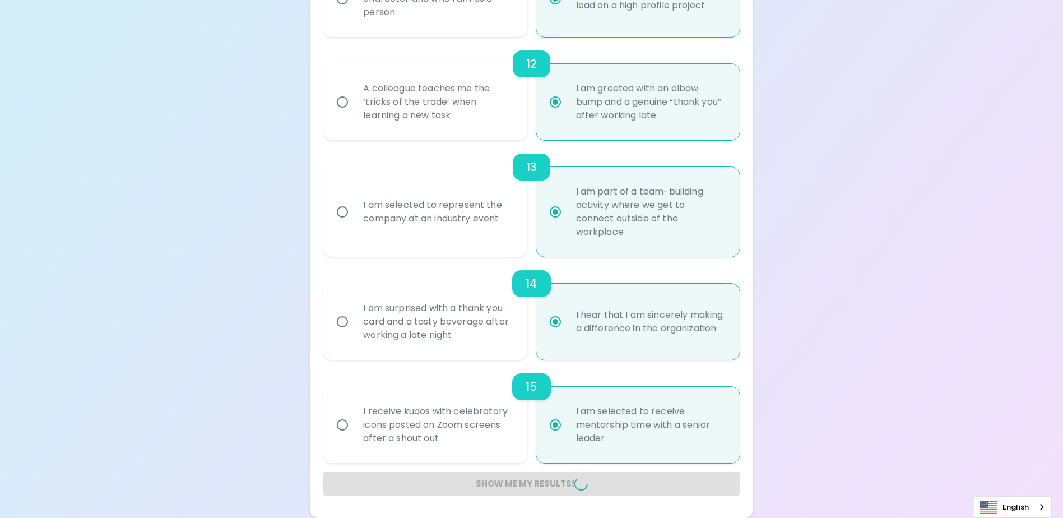
radio input "false"
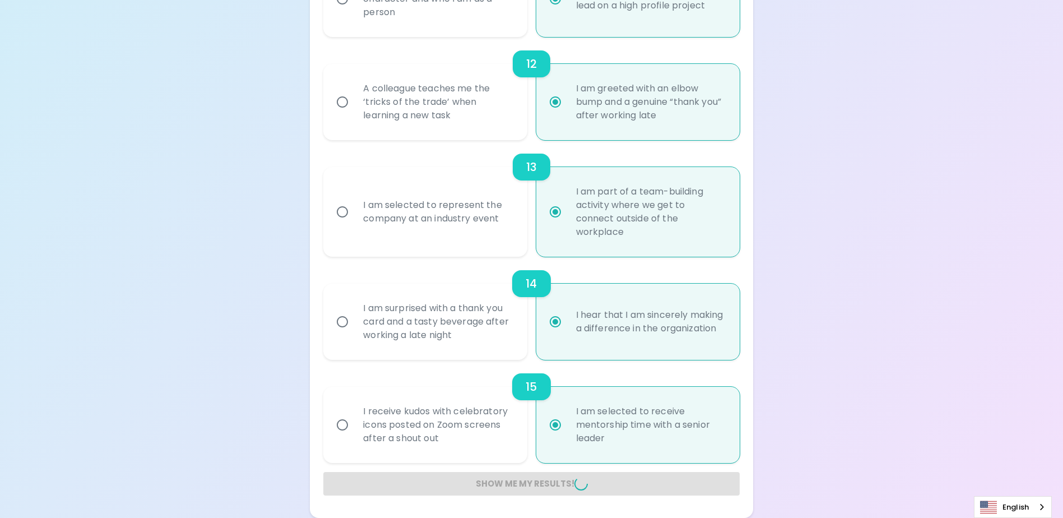
radio input "false"
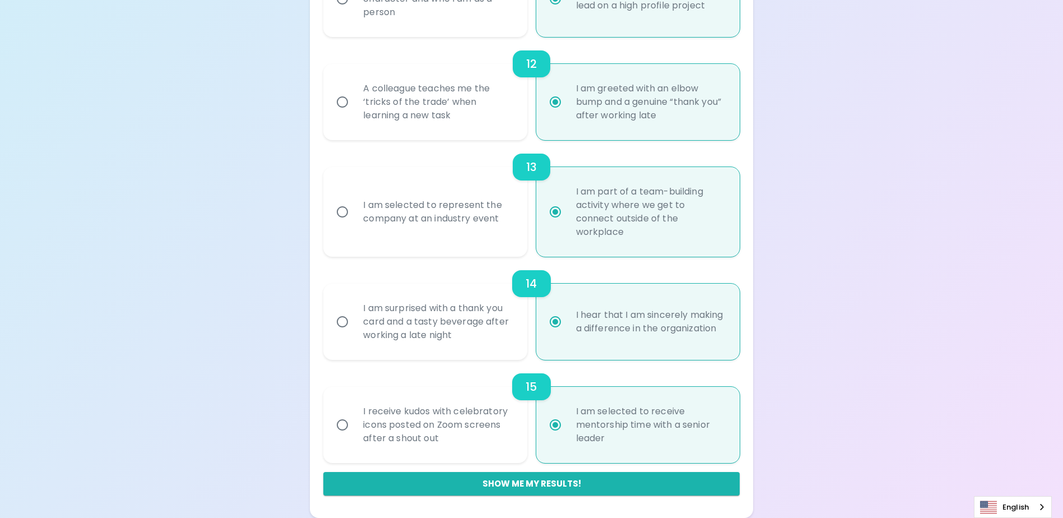
scroll to position [188, 0]
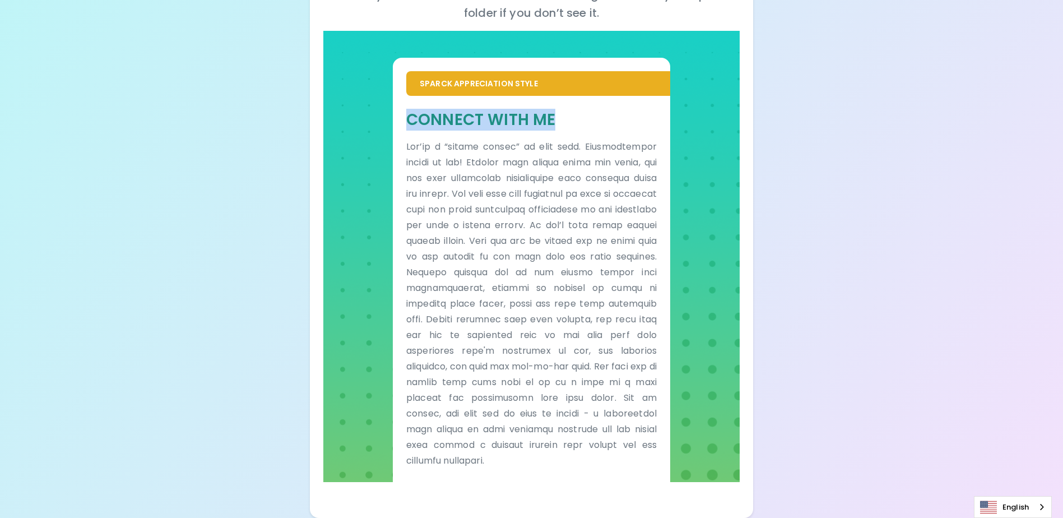
drag, startPoint x: 409, startPoint y: 119, endPoint x: 571, endPoint y: 121, distance: 161.9
click at [571, 121] on h5 "Connect With Me" at bounding box center [531, 119] width 250 height 21
drag, startPoint x: 571, startPoint y: 121, endPoint x: 533, endPoint y: 115, distance: 38.6
copy h5 "Connect With Me"
